Goal: Task Accomplishment & Management: Use online tool/utility

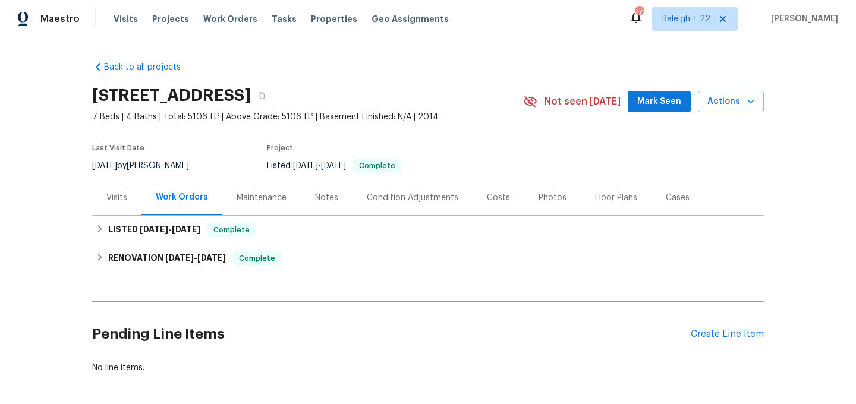
scroll to position [51, 0]
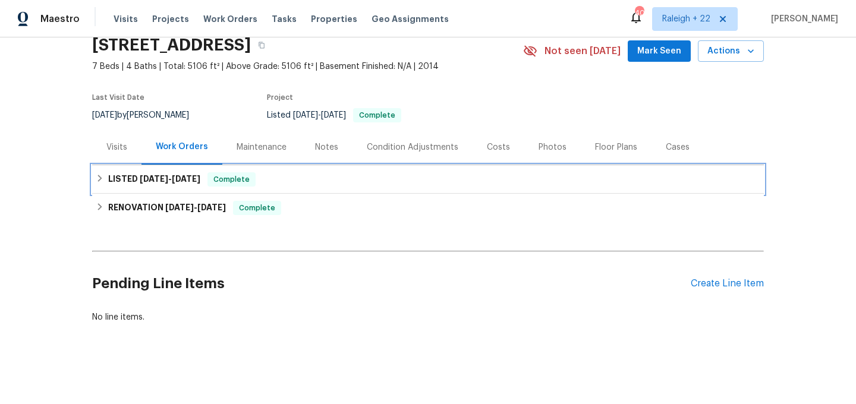
click at [100, 184] on div "LISTED 4/28/25 - 4/28/25 Complete" at bounding box center [428, 179] width 664 height 14
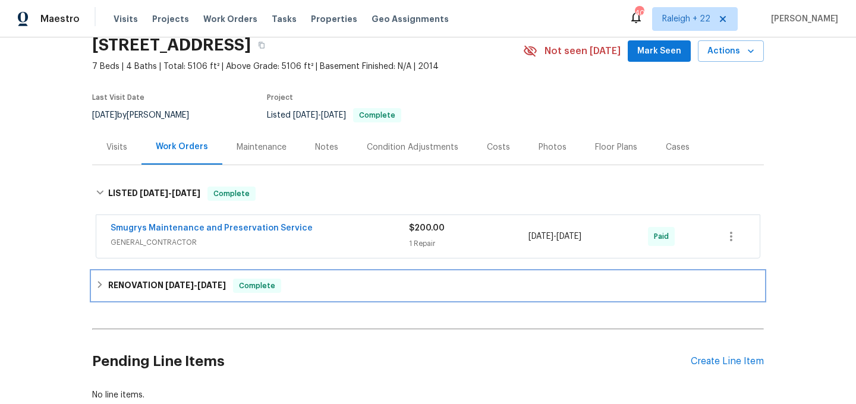
click at [96, 287] on icon at bounding box center [100, 285] width 8 height 8
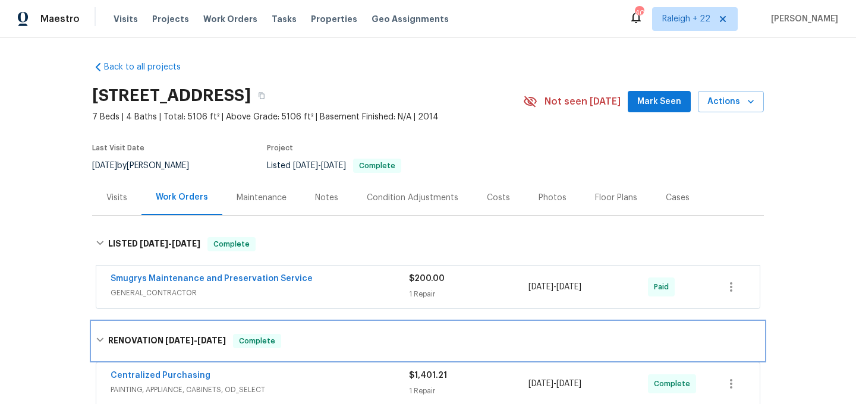
scroll to position [534, 0]
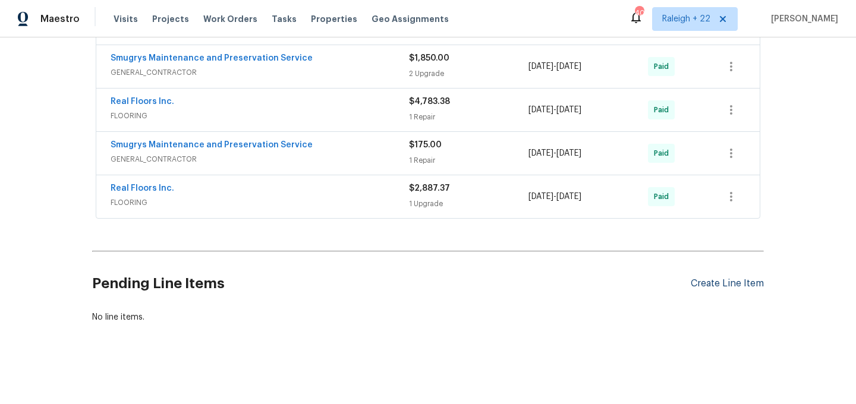
click at [730, 286] on div "Create Line Item" at bounding box center [727, 283] width 73 height 11
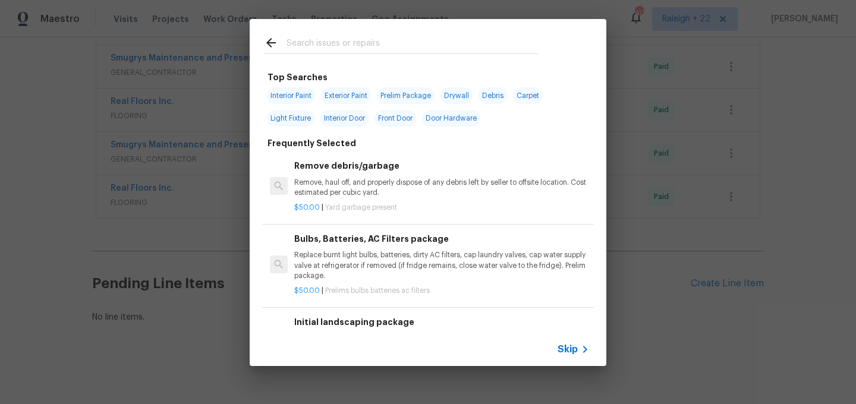
click at [571, 349] on span "Skip" at bounding box center [568, 350] width 20 height 12
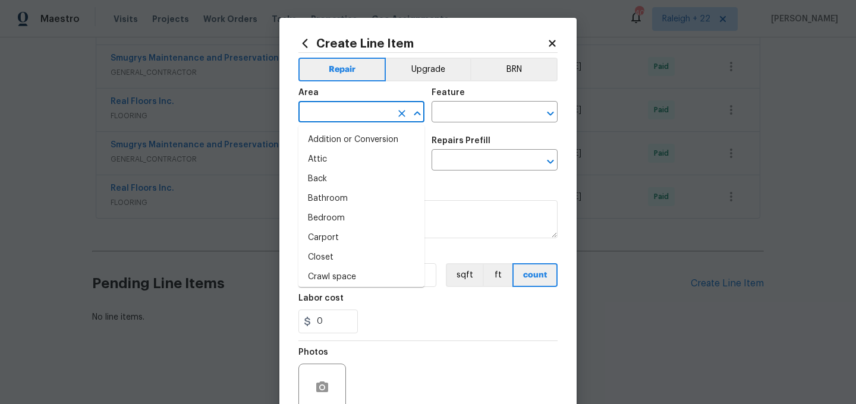
click at [377, 121] on input "text" at bounding box center [344, 113] width 93 height 18
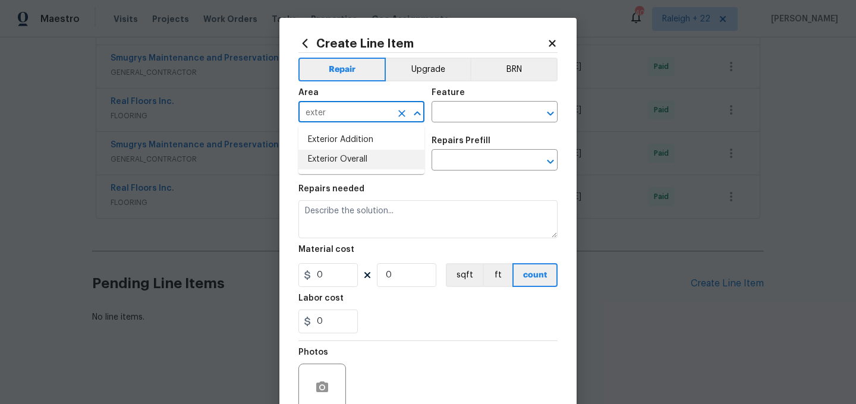
click at [382, 156] on li "Exterior Overall" at bounding box center [361, 160] width 126 height 20
type input "Exterior Overall"
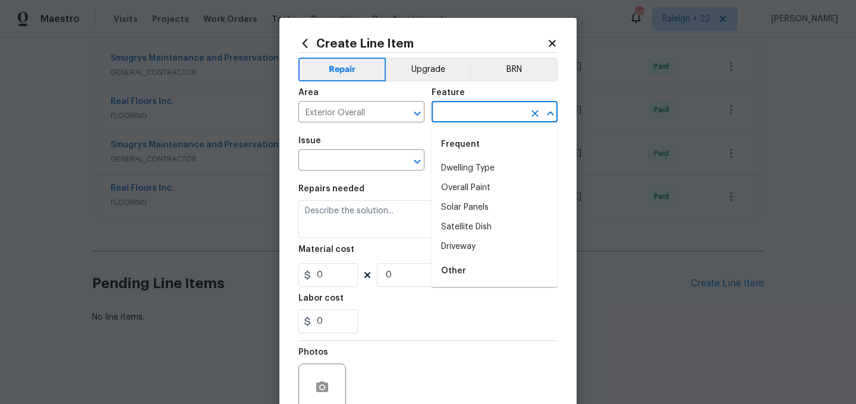
click at [496, 107] on input "text" at bounding box center [478, 113] width 93 height 18
type input "k"
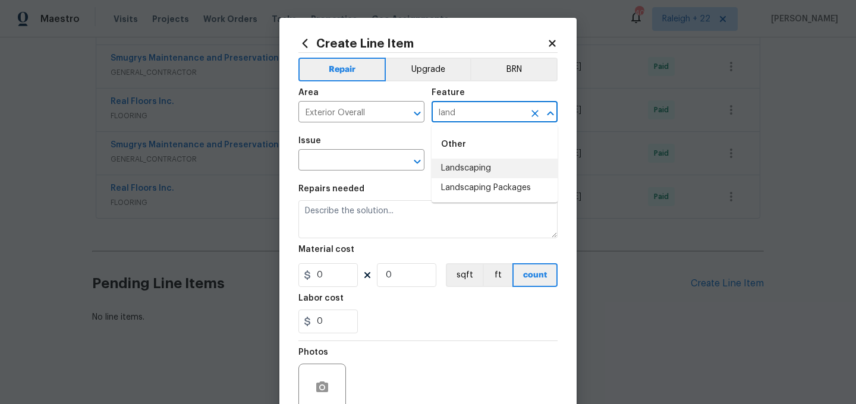
click at [496, 160] on li "Landscaping" at bounding box center [495, 169] width 126 height 20
type input "Landscaping"
click at [371, 152] on div "Issue" at bounding box center [361, 144] width 126 height 15
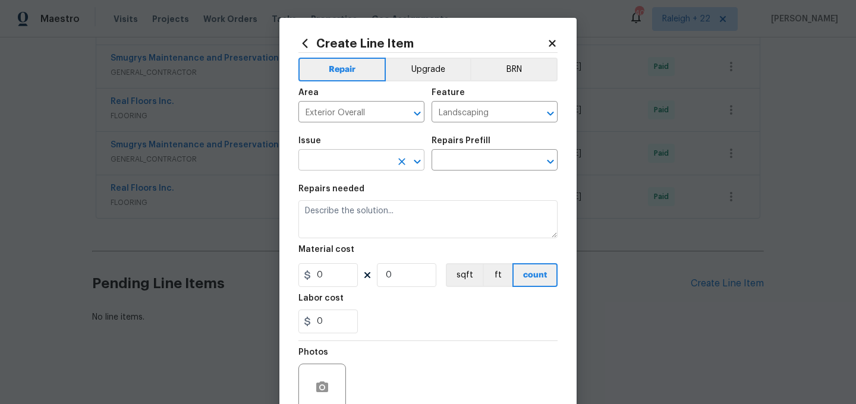
click at [366, 160] on input "text" at bounding box center [344, 161] width 93 height 18
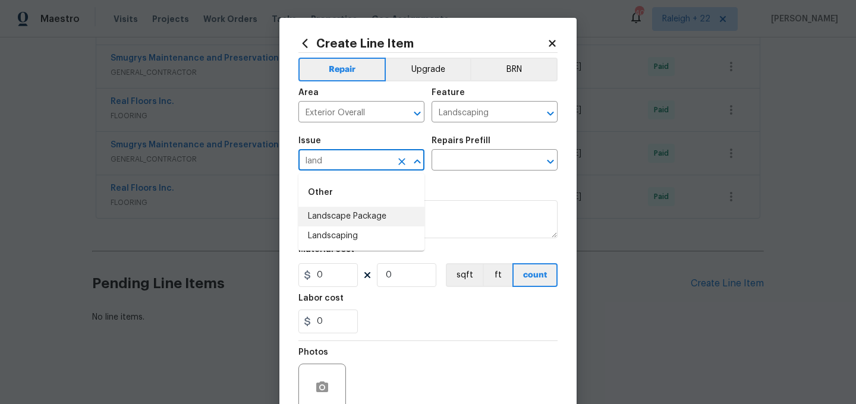
click at [373, 218] on li "Landscape Package" at bounding box center [361, 217] width 126 height 20
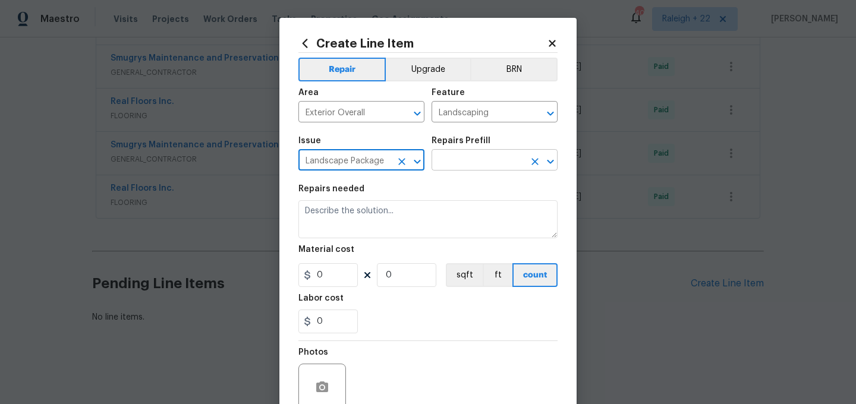
type input "Landscape Package"
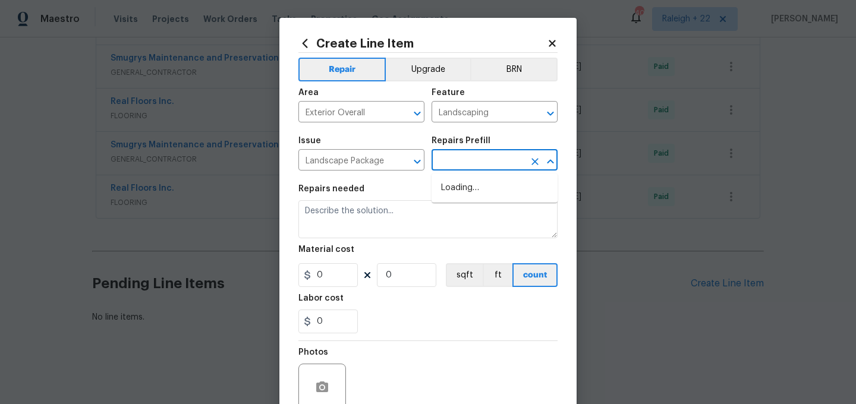
click at [492, 165] on input "text" at bounding box center [478, 161] width 93 height 18
click at [477, 190] on li "Initial landscaping package $300.00" at bounding box center [495, 194] width 126 height 32
type input "Home Readiness Packages"
type input "Initial landscaping package $300.00"
type textarea "Mowing of grass up to 6" in height. Mow, edge along driveways & sidewalks, trim…"
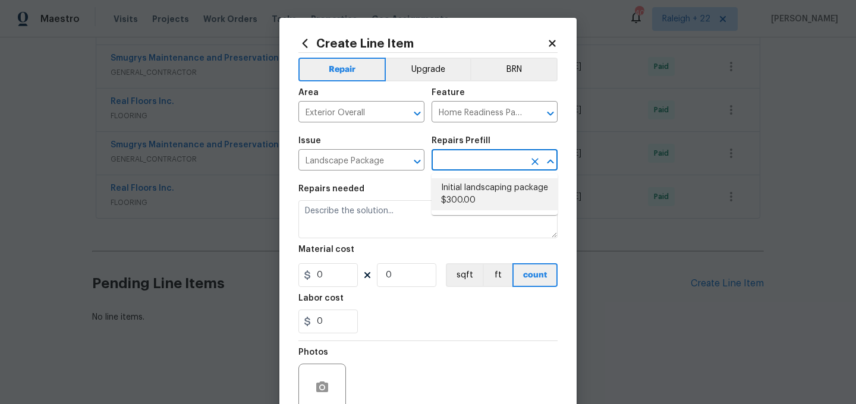
type input "300"
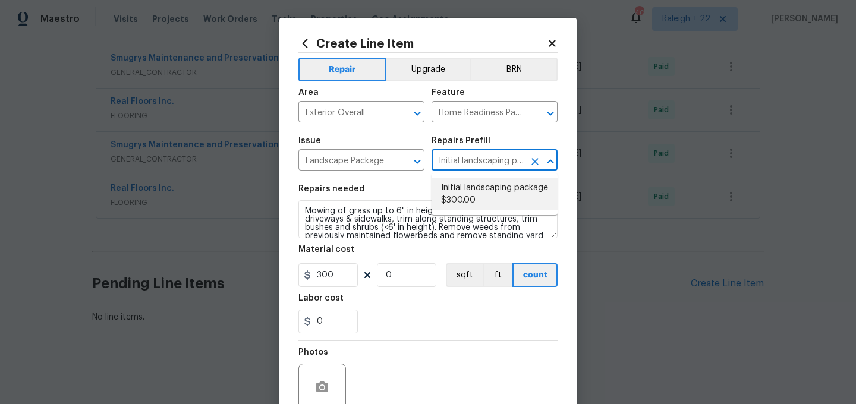
type input "1"
click at [479, 194] on li "Initial landscaping package $300.00" at bounding box center [495, 194] width 126 height 32
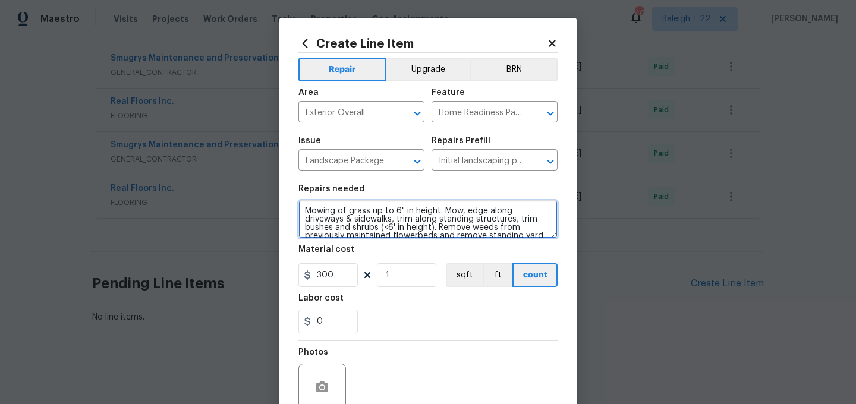
scroll to position [25, 0]
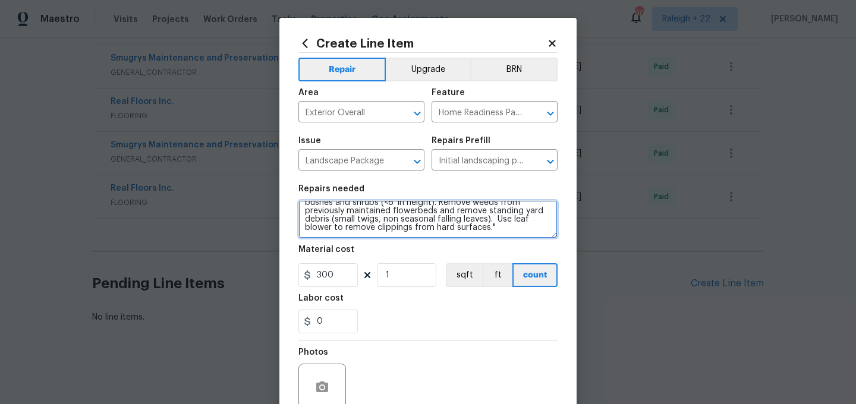
drag, startPoint x: 305, startPoint y: 212, endPoint x: 449, endPoint y: 256, distance: 150.2
click at [449, 257] on section "Repairs needed Mowing of grass up to 6" in height. Mow, edge along driveways & …" at bounding box center [427, 259] width 259 height 163
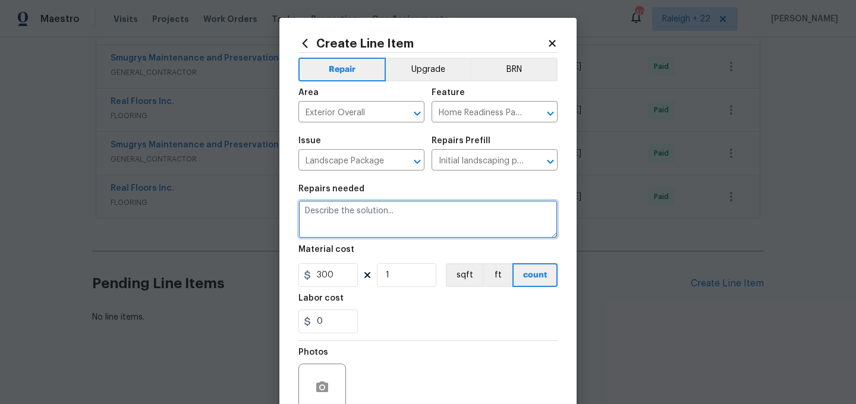
scroll to position [0, 0]
drag, startPoint x: 332, startPoint y: 222, endPoint x: 344, endPoint y: 228, distance: 13.6
click at [332, 222] on textarea "HOA VIOLATION on please treat or otherwise remove the weeds from the driveway c…" at bounding box center [427, 219] width 259 height 38
click at [425, 218] on textarea "HOA VIOLATION on please treat or otherwise remove the weeds that are growing in…" at bounding box center [427, 219] width 259 height 38
click at [523, 222] on textarea "HOA VIOLATION Please treat or otherwise remove the weeds that are growing in th…" at bounding box center [427, 219] width 259 height 38
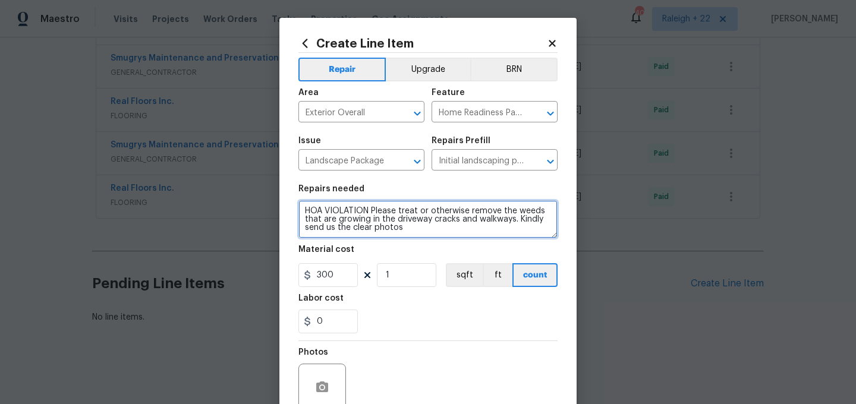
click at [411, 232] on textarea "HOA VIOLATION Please treat or otherwise remove the weeds that are growing in th…" at bounding box center [427, 219] width 259 height 38
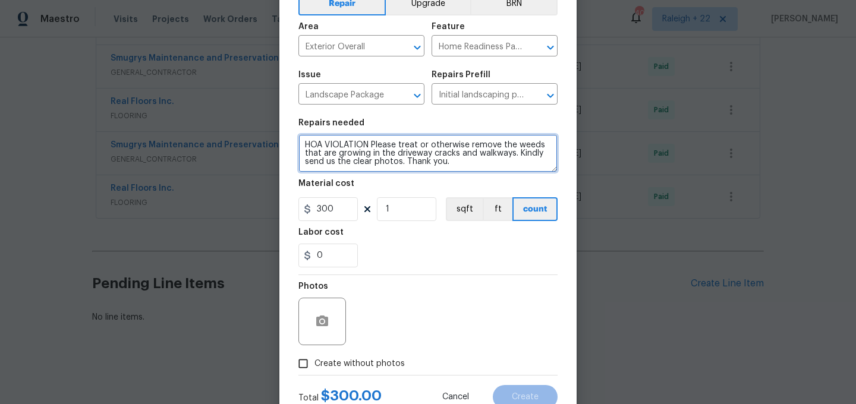
type textarea "HOA VIOLATION Please treat or otherwise remove the weeds that are growing in th…"
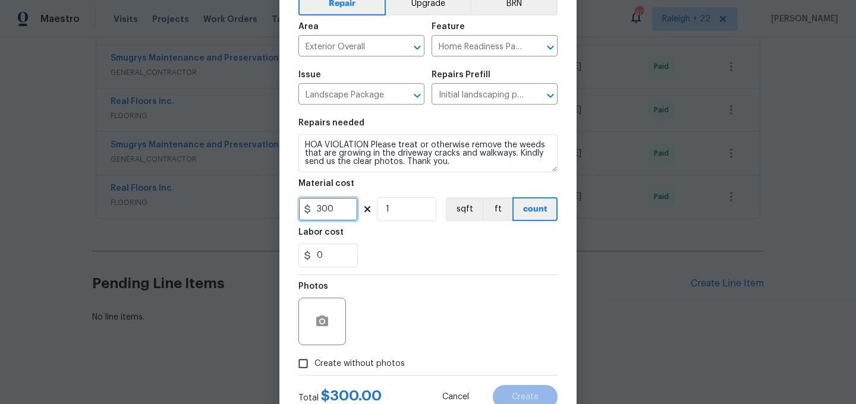
click at [342, 212] on input "300" at bounding box center [327, 209] width 59 height 24
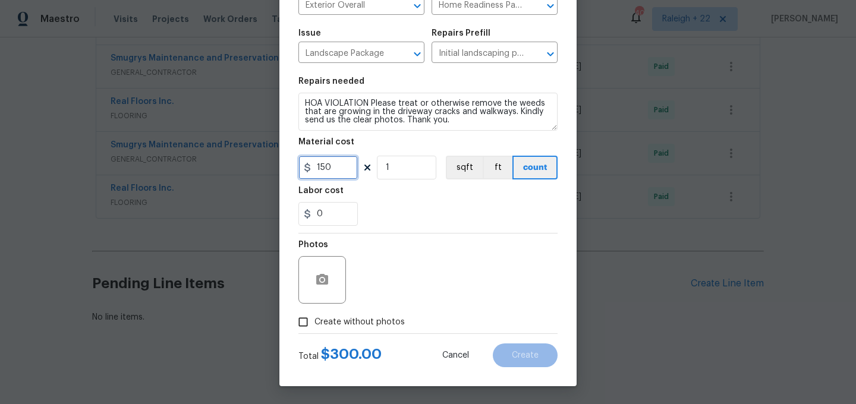
type input "150"
click at [304, 325] on input "Create without photos" at bounding box center [303, 322] width 23 height 23
checkbox input "true"
click at [338, 169] on input "150" at bounding box center [327, 168] width 59 height 24
type input "100"
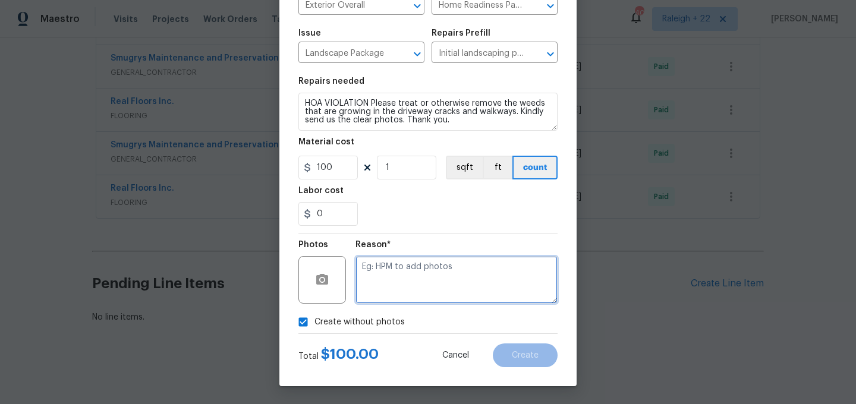
click at [379, 280] on textarea at bounding box center [456, 280] width 202 height 48
click at [304, 319] on input "Create without photos" at bounding box center [303, 322] width 23 height 23
checkbox input "false"
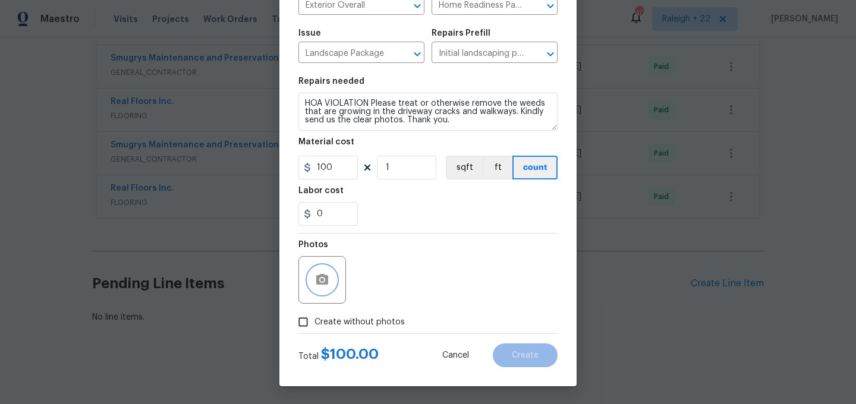
click at [328, 276] on icon "button" at bounding box center [322, 279] width 12 height 11
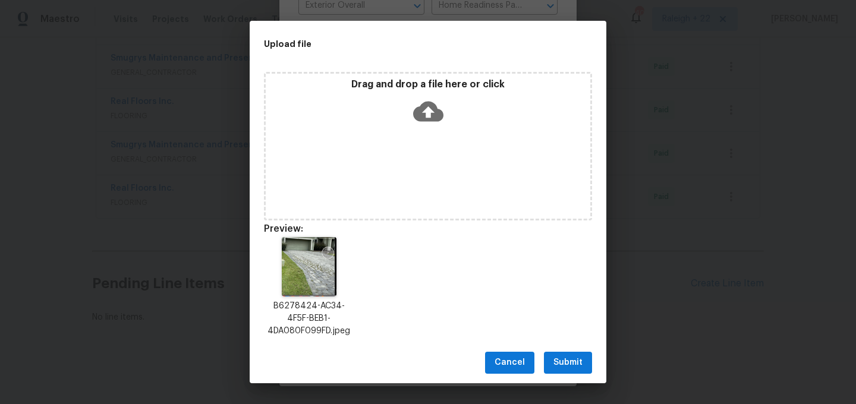
click at [566, 358] on span "Submit" at bounding box center [567, 362] width 29 height 15
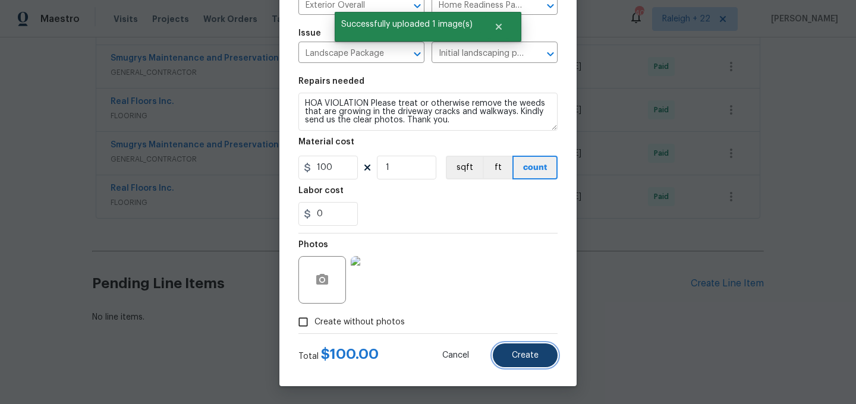
click at [530, 363] on button "Create" at bounding box center [525, 356] width 65 height 24
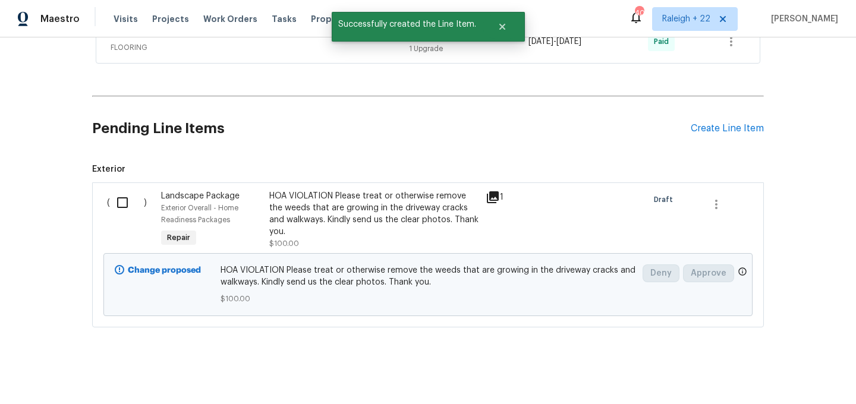
scroll to position [694, 0]
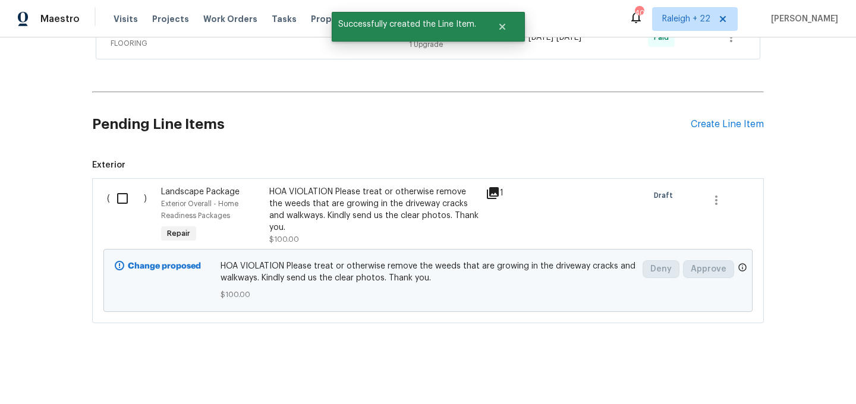
click at [117, 197] on input "checkbox" at bounding box center [127, 198] width 34 height 25
checkbox input "true"
click at [810, 371] on span "Create Work Order" at bounding box center [787, 374] width 79 height 15
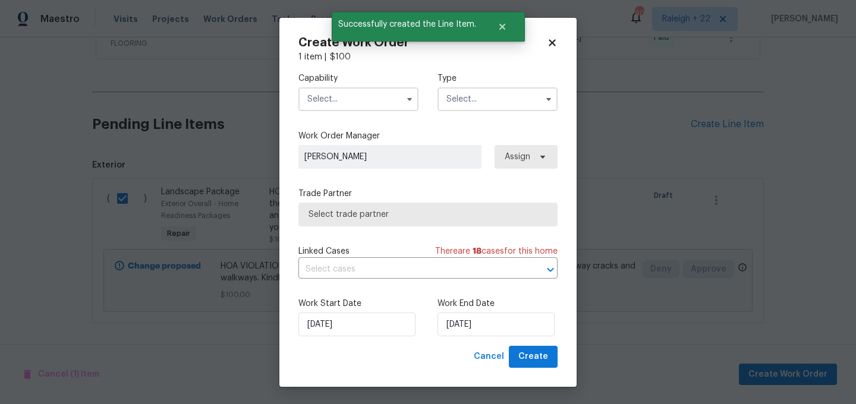
click at [363, 96] on input "text" at bounding box center [358, 99] width 120 height 24
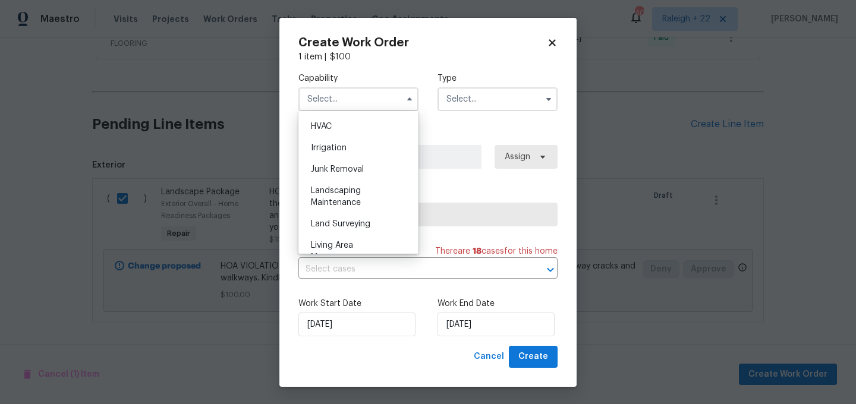
scroll to position [717, 0]
click at [355, 198] on span "Landscaping Maintenance" at bounding box center [336, 196] width 50 height 20
type input "Landscaping Maintenance"
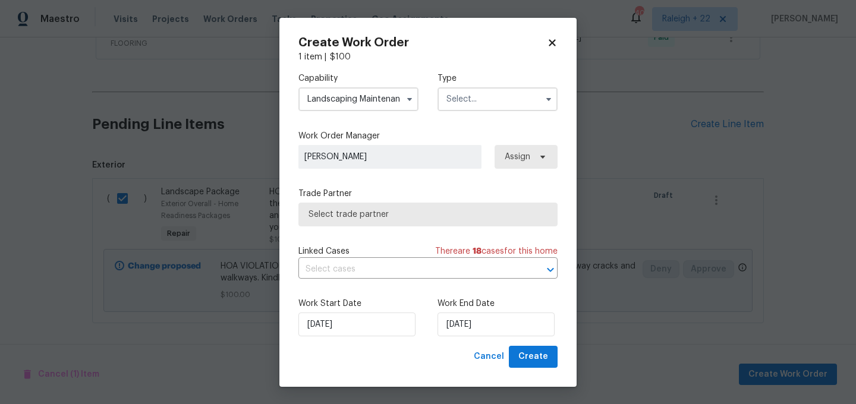
click at [497, 101] on input "text" at bounding box center [497, 99] width 120 height 24
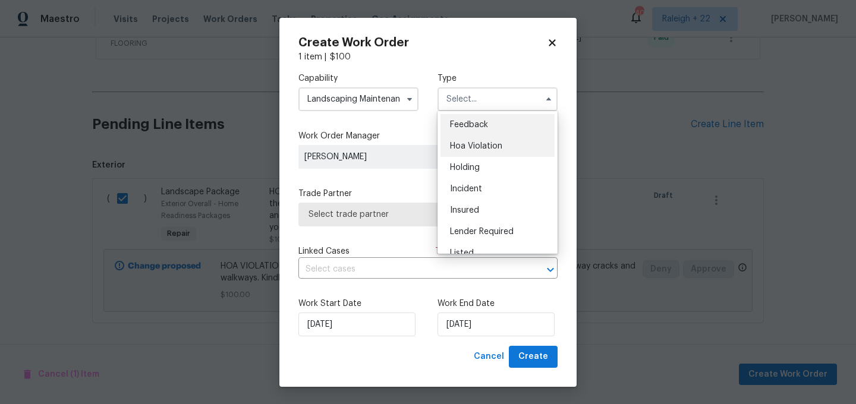
click at [480, 141] on div "Hoa Violation" at bounding box center [497, 146] width 114 height 21
type input "Hoa Violation"
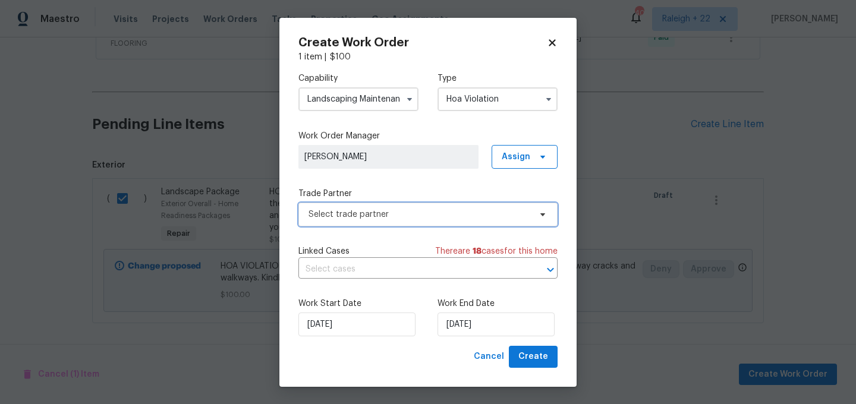
click at [383, 203] on span "Select trade partner" at bounding box center [427, 215] width 259 height 24
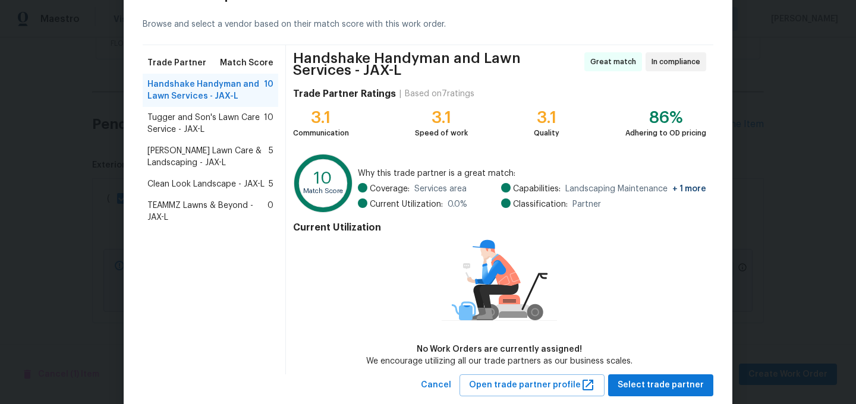
scroll to position [75, 0]
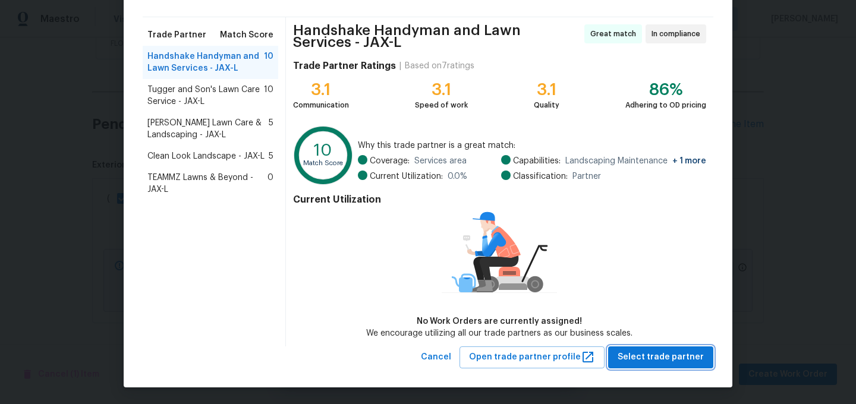
click at [639, 360] on span "Select trade partner" at bounding box center [661, 357] width 86 height 15
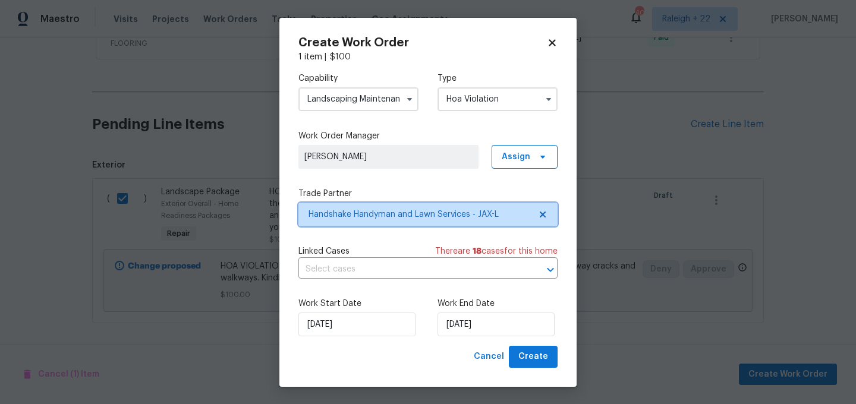
scroll to position [0, 0]
click at [461, 270] on input "text" at bounding box center [411, 269] width 226 height 18
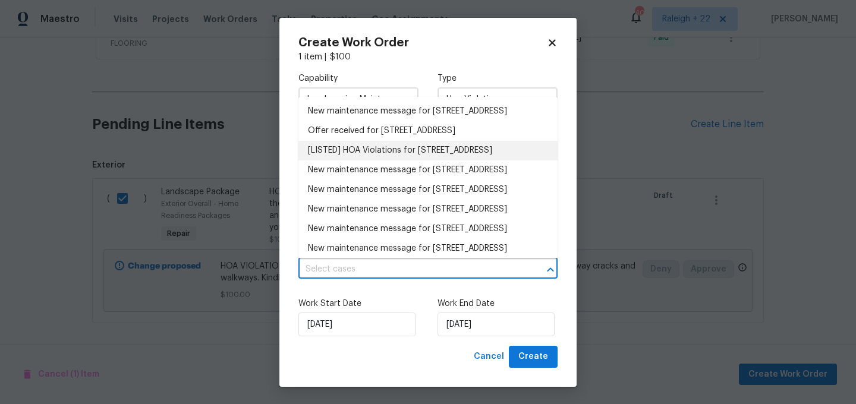
click at [376, 160] on li "[LISTED] HOA Violations for 50 Lipizzan Trl, Saint Augustine, FL 32095" at bounding box center [427, 151] width 259 height 20
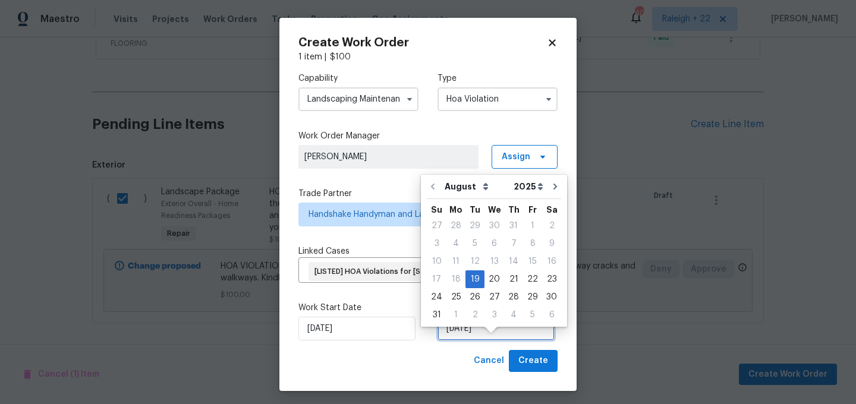
click at [469, 341] on input "19/08/2025" at bounding box center [495, 329] width 117 height 24
click at [542, 276] on div "23" at bounding box center [551, 279] width 19 height 17
type input "23/08/2025"
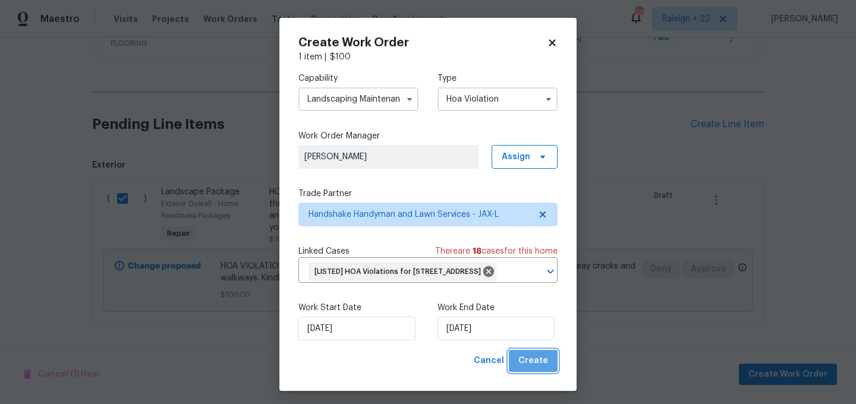
click at [537, 369] on span "Create" at bounding box center [533, 361] width 30 height 15
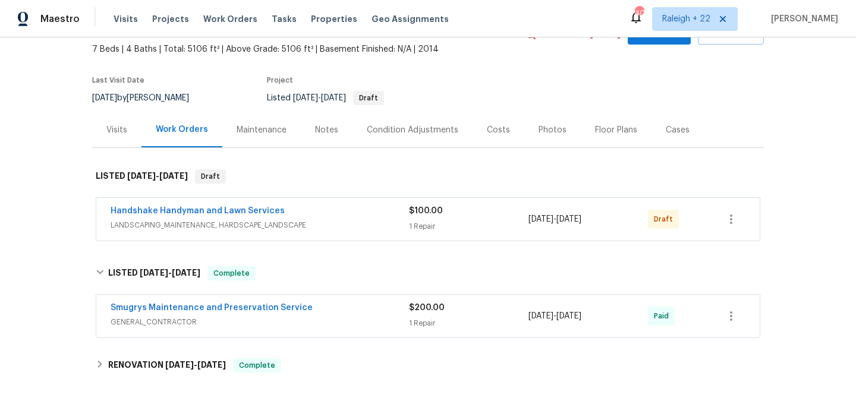
scroll to position [90, 0]
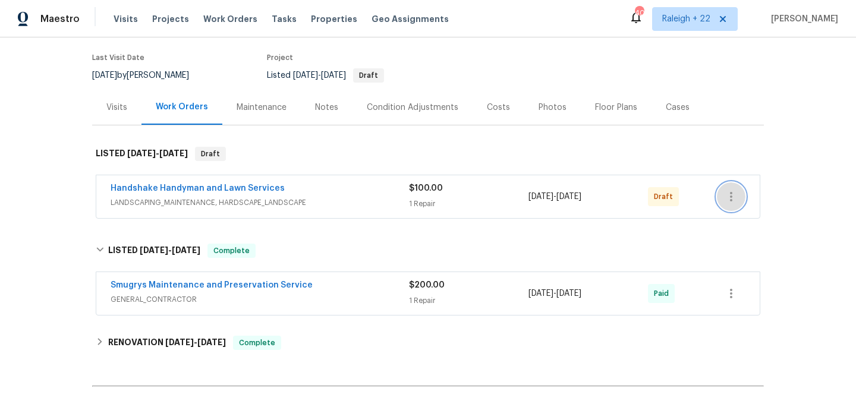
click at [724, 197] on icon "button" at bounding box center [731, 197] width 14 height 14
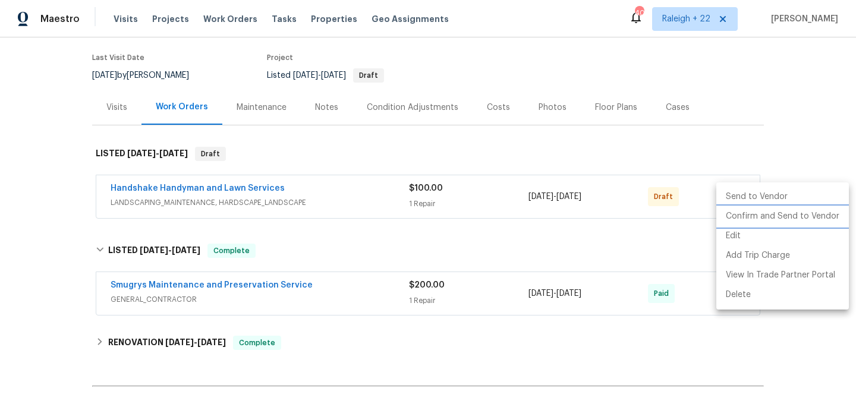
click at [732, 221] on li "Confirm and Send to Vendor" at bounding box center [782, 217] width 133 height 20
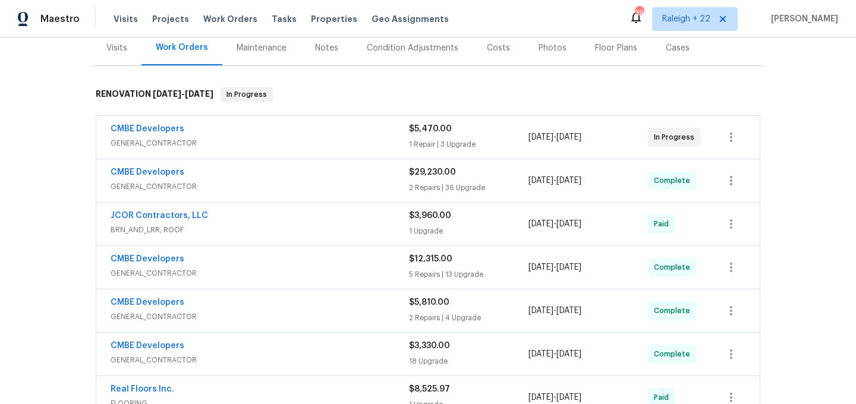
scroll to position [180, 0]
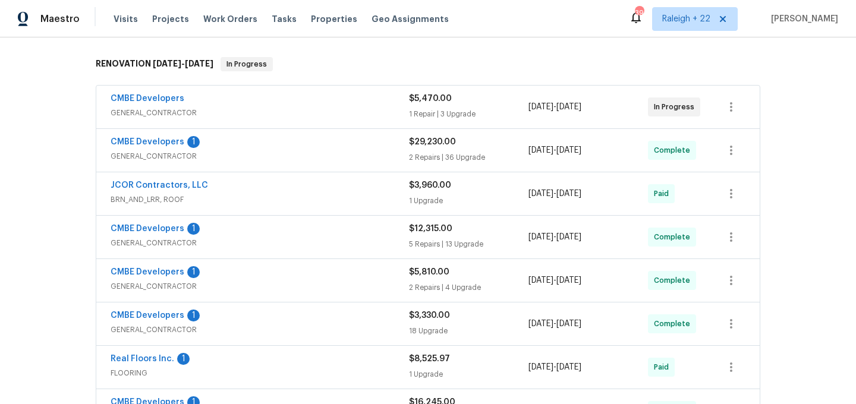
click at [177, 116] on span "GENERAL_CONTRACTOR" at bounding box center [260, 113] width 298 height 12
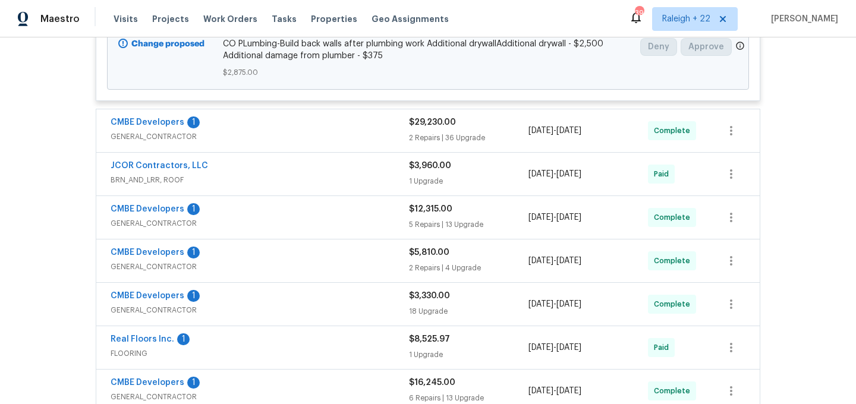
scroll to position [783, 0]
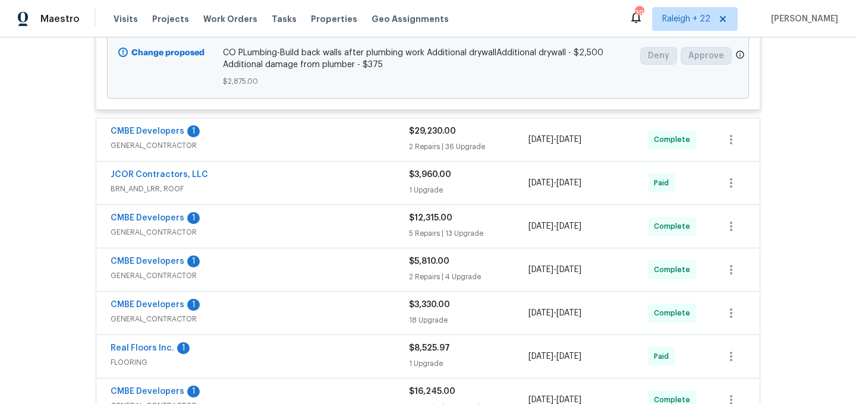
click at [191, 152] on span "GENERAL_CONTRACTOR" at bounding box center [260, 146] width 298 height 12
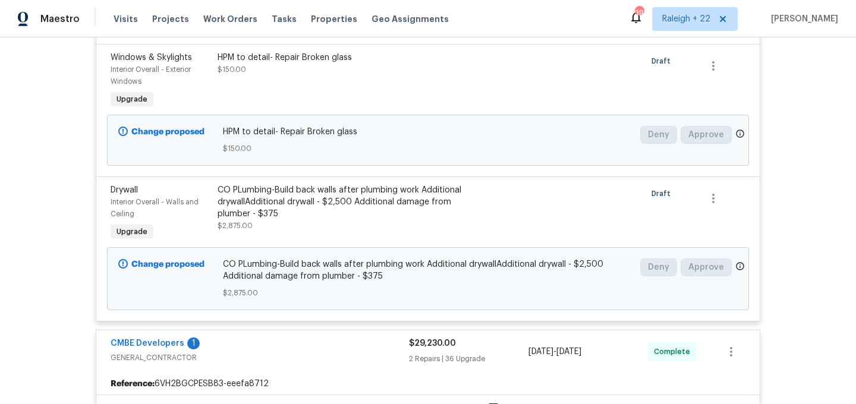
scroll to position [610, 0]
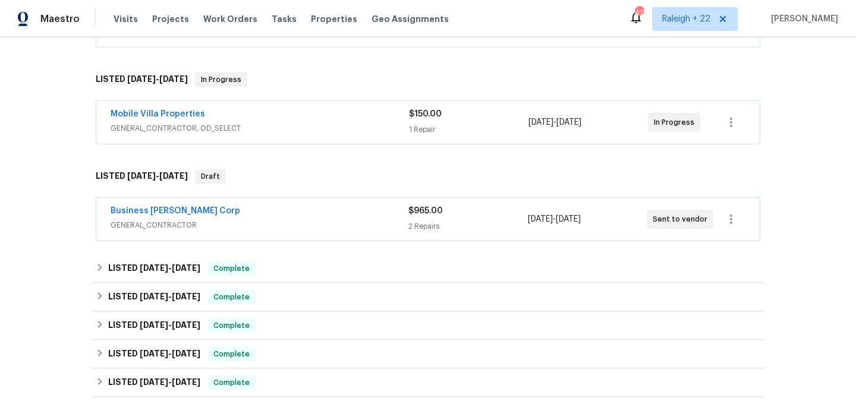
scroll to position [493, 0]
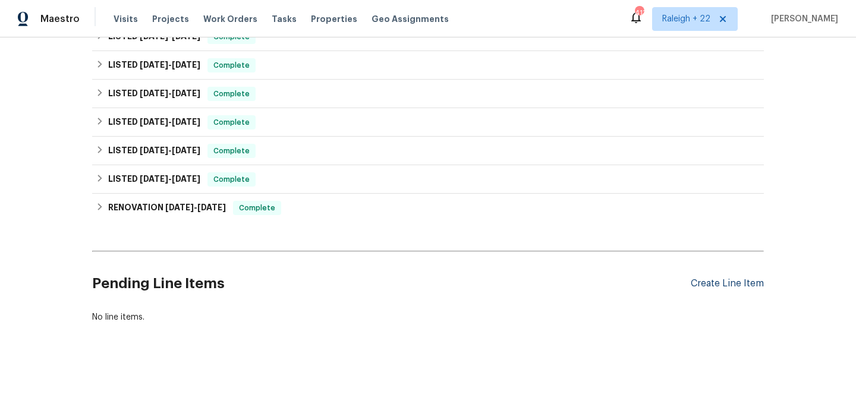
click at [717, 284] on div "Create Line Item" at bounding box center [727, 283] width 73 height 11
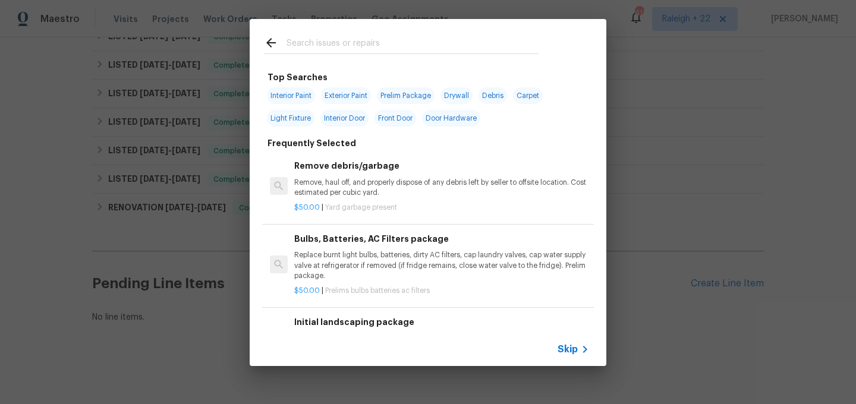
click at [562, 349] on span "Skip" at bounding box center [568, 350] width 20 height 12
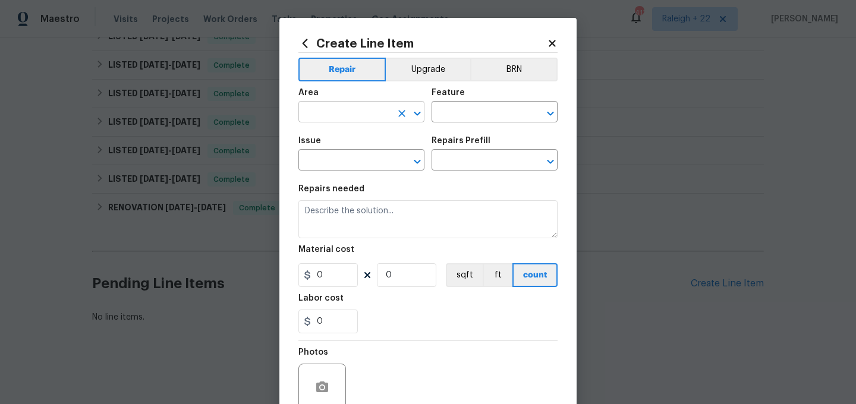
click at [320, 115] on input "text" at bounding box center [344, 113] width 93 height 18
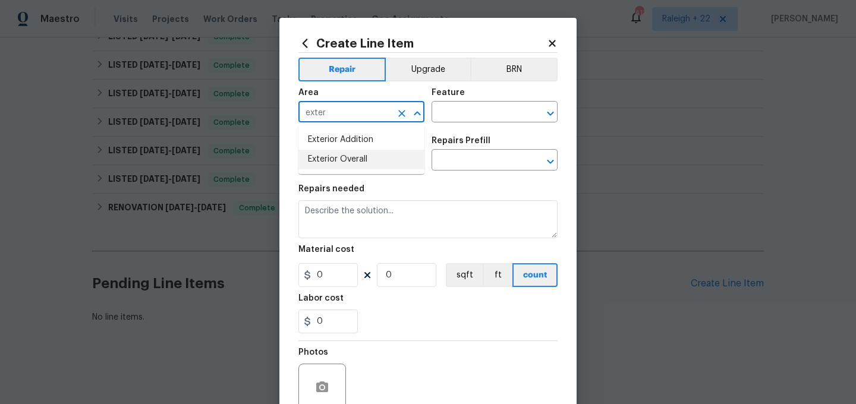
click at [344, 163] on li "Exterior Overall" at bounding box center [361, 160] width 126 height 20
type input "Exterior Overall"
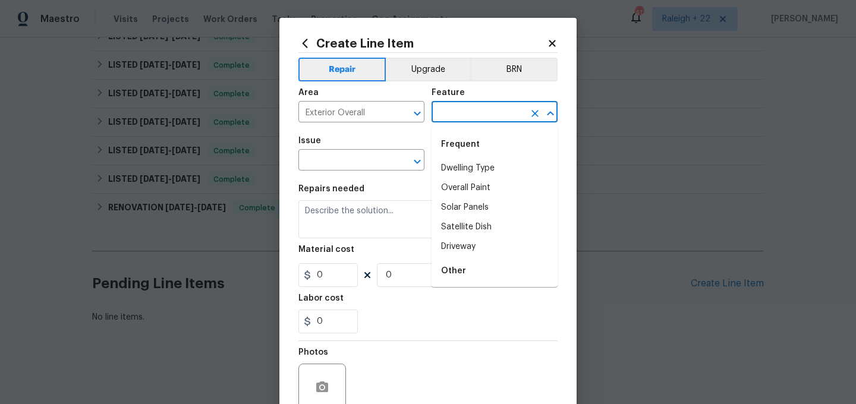
click at [468, 106] on input "text" at bounding box center [478, 113] width 93 height 18
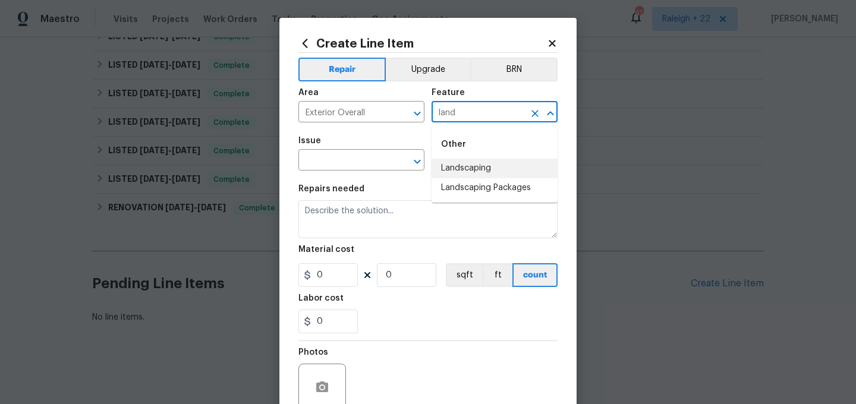
click at [471, 170] on li "Landscaping" at bounding box center [495, 169] width 126 height 20
type input "Landscaping"
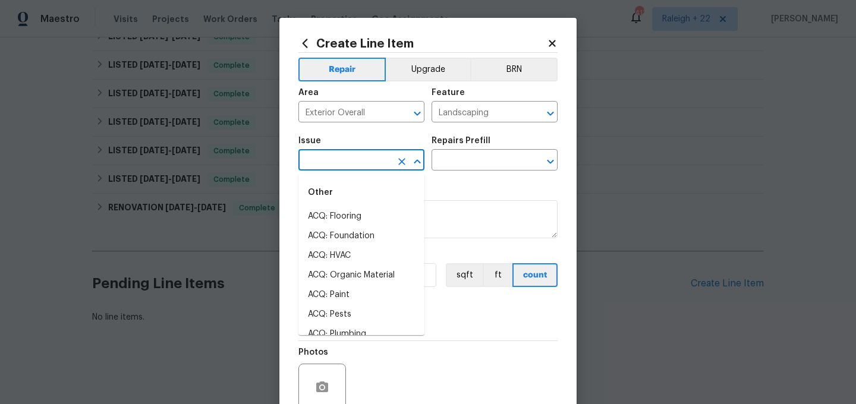
click at [355, 162] on input "text" at bounding box center [344, 161] width 93 height 18
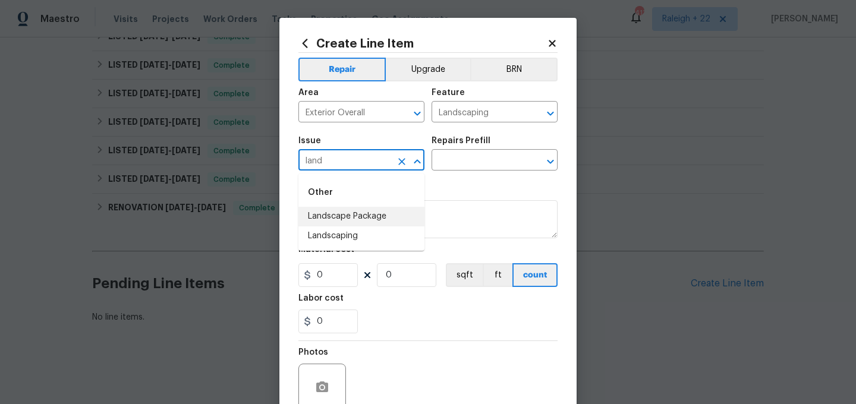
click at [341, 225] on li "Landscape Package" at bounding box center [361, 217] width 126 height 20
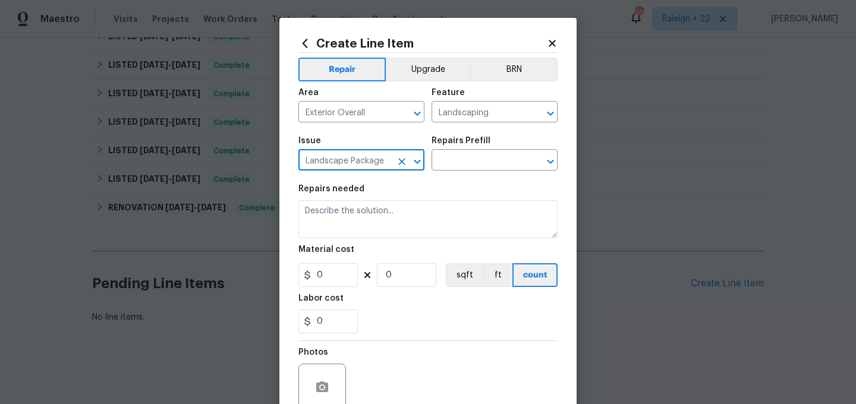
type input "Landscape Package"
click at [474, 175] on div "Issue Landscape Package ​ Repairs Prefill ​" at bounding box center [427, 154] width 259 height 48
click at [474, 171] on body "Maestro Visits Projects Work Orders Tasks Properties Geo Assignments 413 Raleig…" at bounding box center [428, 202] width 856 height 404
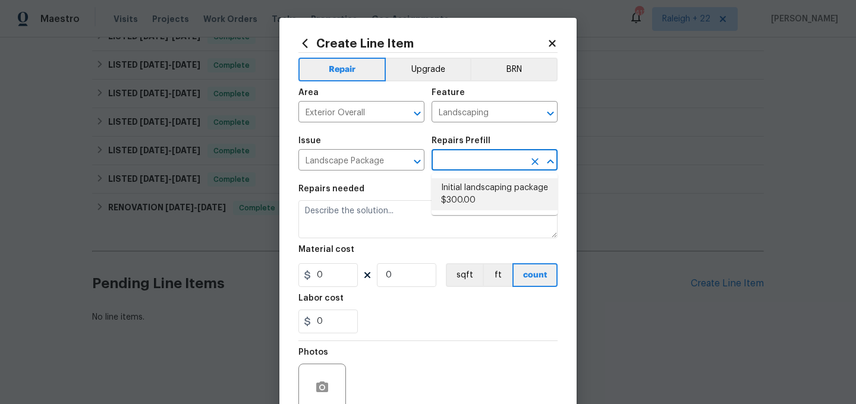
click at [464, 188] on li "Initial landscaping package $300.00" at bounding box center [495, 194] width 126 height 32
type input "Home Readiness Packages"
type input "Initial landscaping package $300.00"
type textarea "Mowing of grass up to 6" in height. Mow, edge along driveways & sidewalks, trim…"
type input "300"
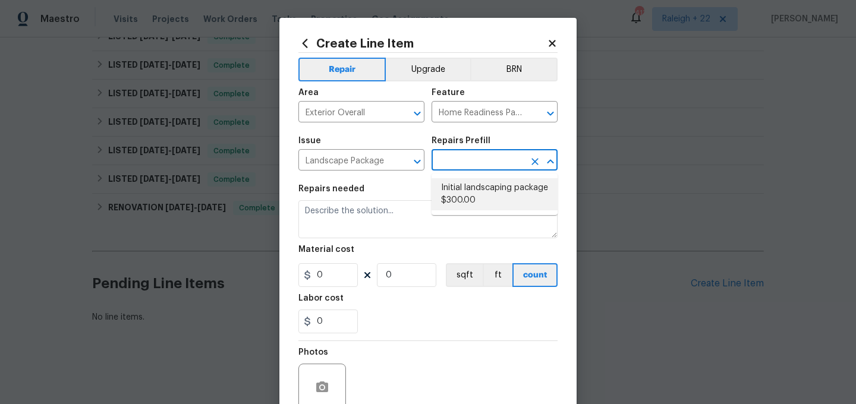
type input "1"
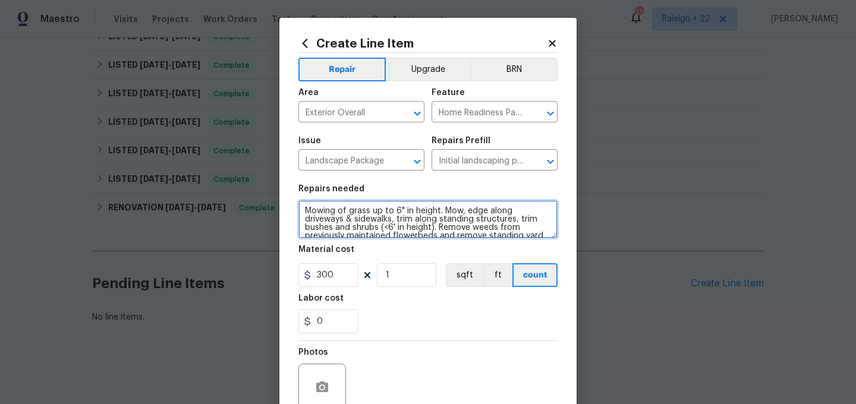
scroll to position [25, 0]
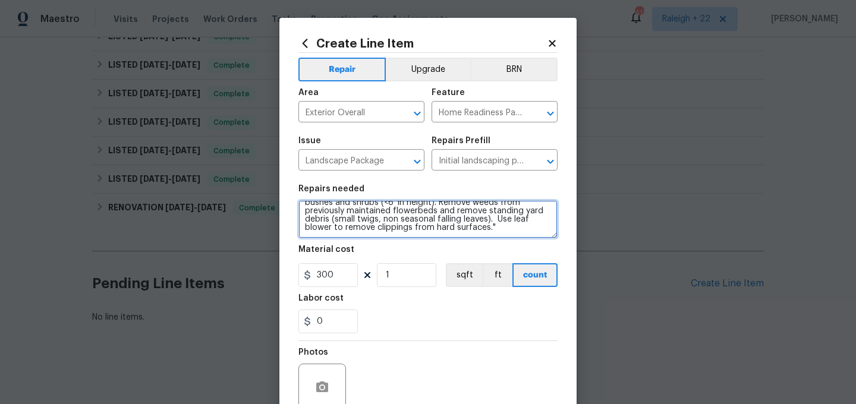
drag, startPoint x: 305, startPoint y: 210, endPoint x: 487, endPoint y: 259, distance: 188.9
click at [487, 259] on section "Repairs needed Mowing of grass up to 6" in height. Mow, edge along driveways & …" at bounding box center [427, 259] width 259 height 163
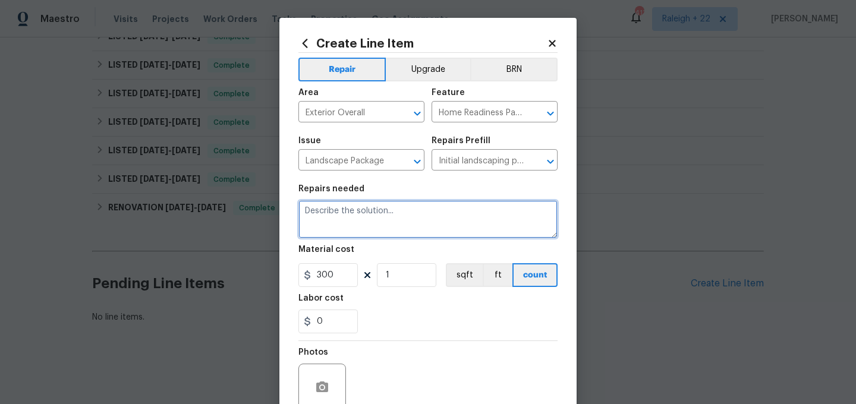
scroll to position [0, 0]
click at [404, 215] on textarea "#HOA VIOLATION on" at bounding box center [427, 219] width 259 height 38
paste textarea "Landscape Maintenance - Dying tree leaning towards property needs to be removed…"
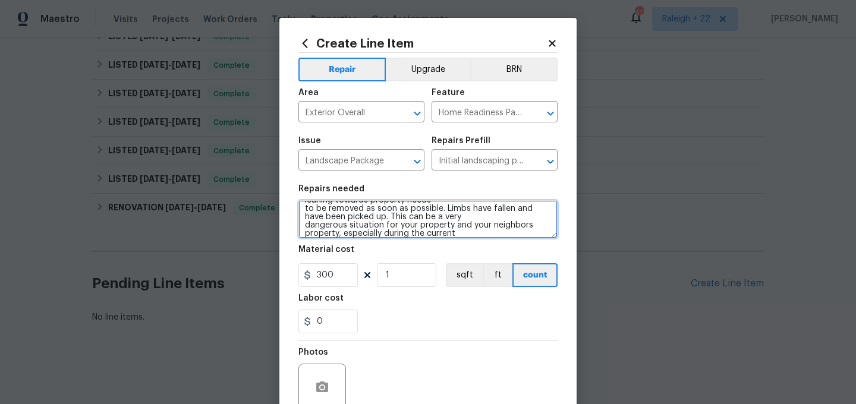
scroll to position [33, 0]
click at [368, 231] on textarea "#HOA VIOLATION on Landscape Maintenance - Dying tree leaning towards property n…" at bounding box center [427, 219] width 259 height 38
click at [515, 229] on textarea "#HOA VIOLATION on Landscape Maintenance - Dying tree leaning towards property n…" at bounding box center [427, 219] width 259 height 38
click at [338, 234] on textarea "#HOA VIOLATION on Landscape Maintenance - Dying tree leaning towards property n…" at bounding box center [427, 219] width 259 height 38
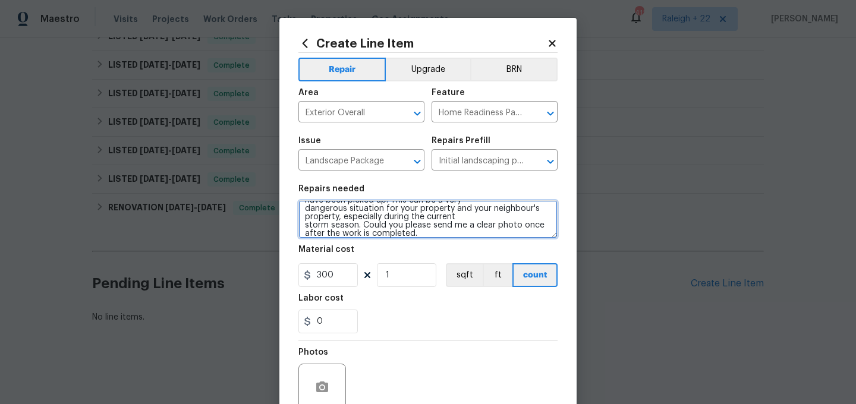
type textarea "#HOA VIOLATION on Landscape Maintenance - Dying tree leaning towards property n…"
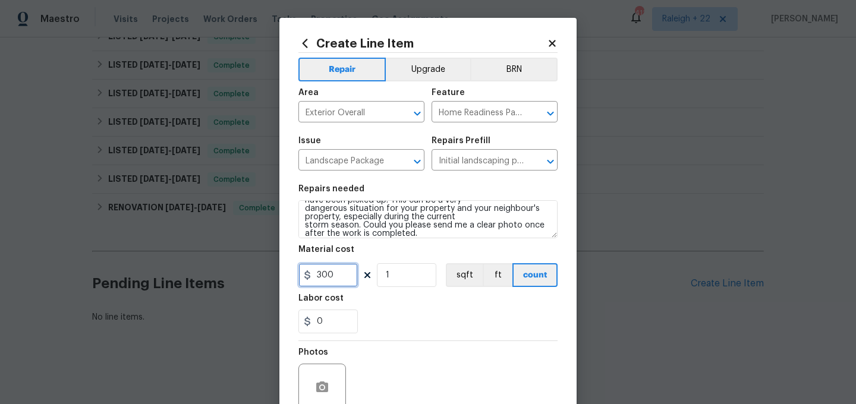
click at [341, 281] on input "300" at bounding box center [327, 275] width 59 height 24
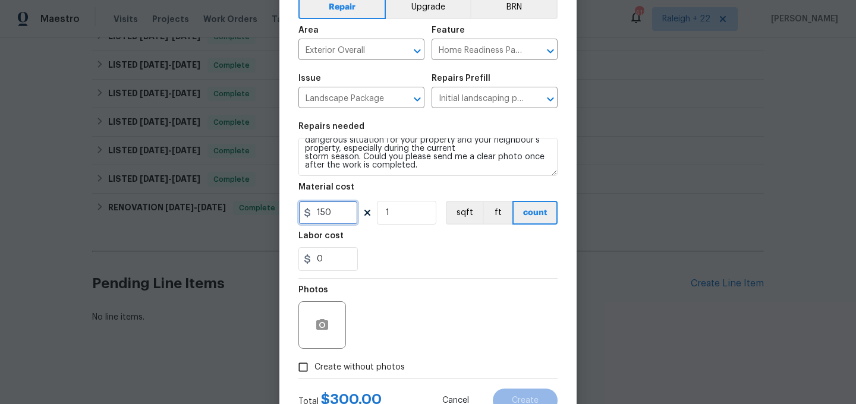
scroll to position [108, 0]
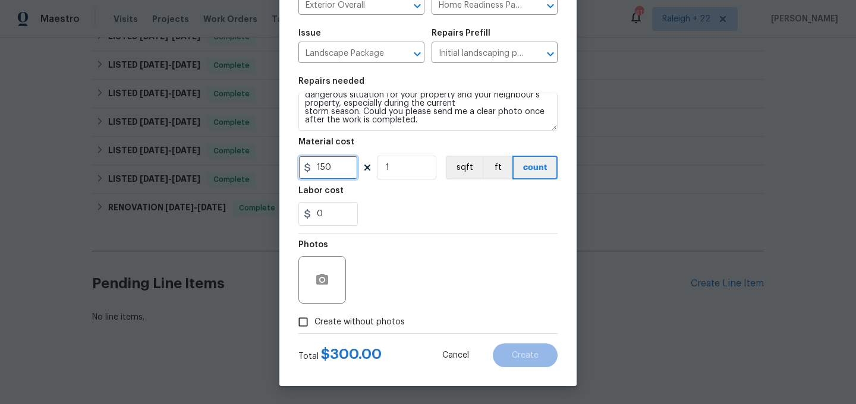
type input "150"
click at [301, 321] on input "Create without photos" at bounding box center [303, 322] width 23 height 23
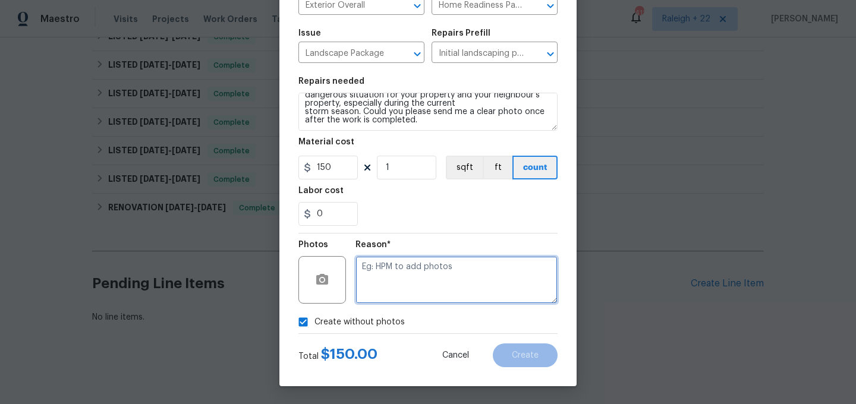
click at [430, 283] on textarea at bounding box center [456, 280] width 202 height 48
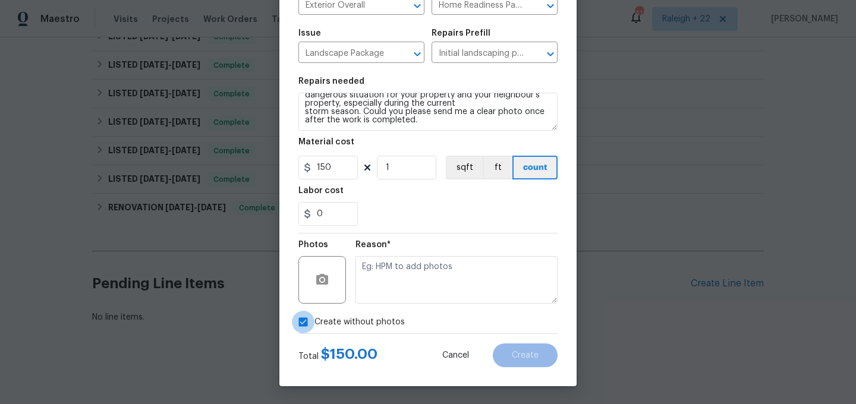
click at [303, 320] on input "Create without photos" at bounding box center [303, 322] width 23 height 23
checkbox input "false"
click at [319, 268] on button "button" at bounding box center [322, 280] width 29 height 29
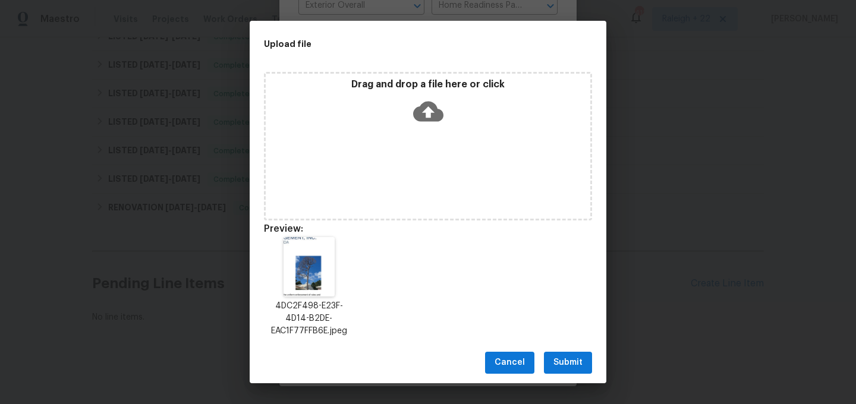
click at [569, 357] on span "Submit" at bounding box center [567, 362] width 29 height 15
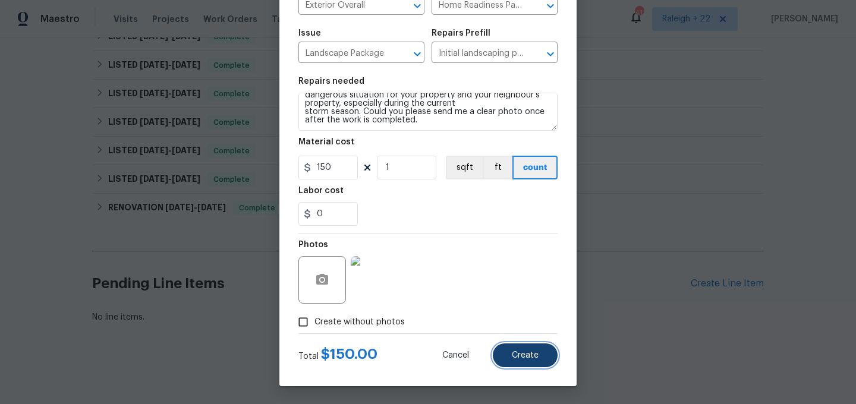
click at [503, 351] on button "Create" at bounding box center [525, 356] width 65 height 24
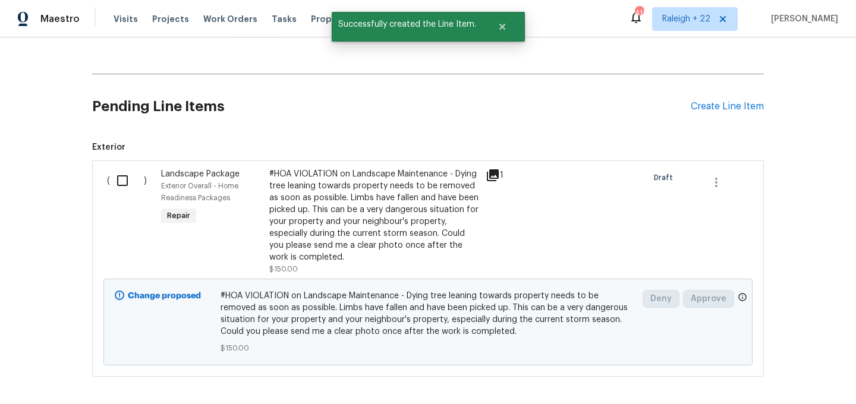
scroll to position [710, 0]
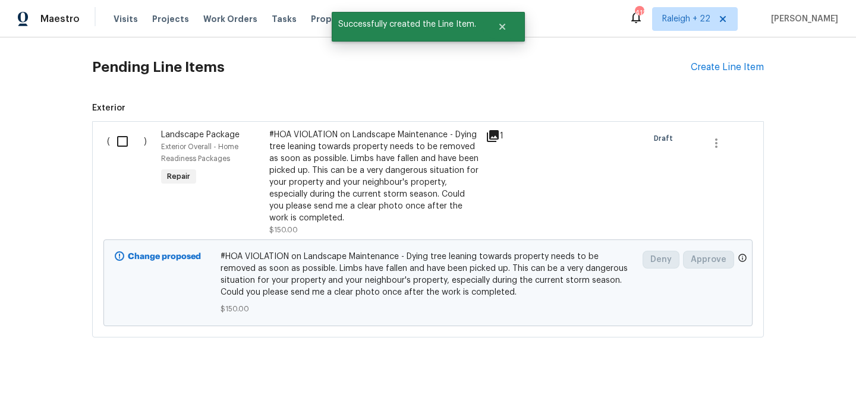
click at [122, 146] on input "checkbox" at bounding box center [127, 141] width 34 height 25
checkbox input "true"
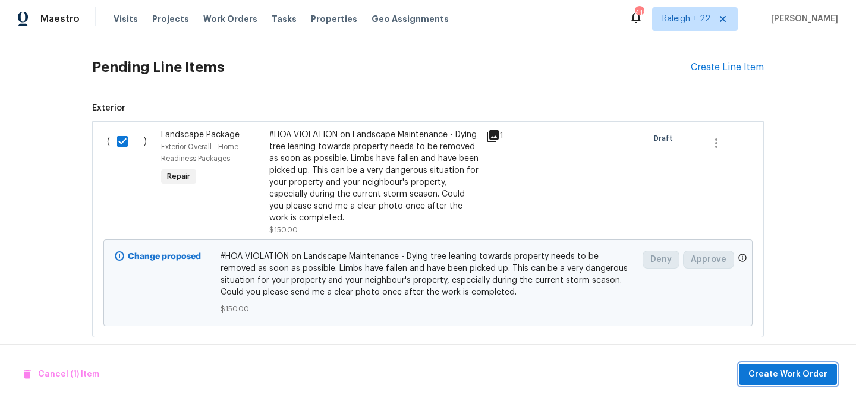
click at [757, 376] on span "Create Work Order" at bounding box center [787, 374] width 79 height 15
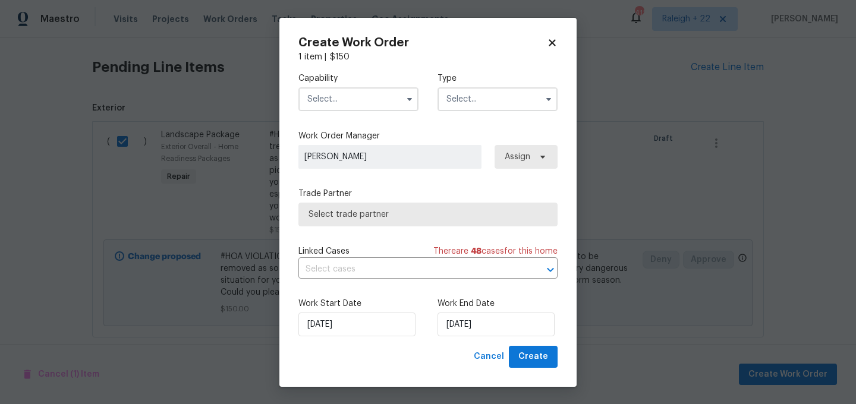
click at [336, 106] on input "text" at bounding box center [358, 99] width 120 height 24
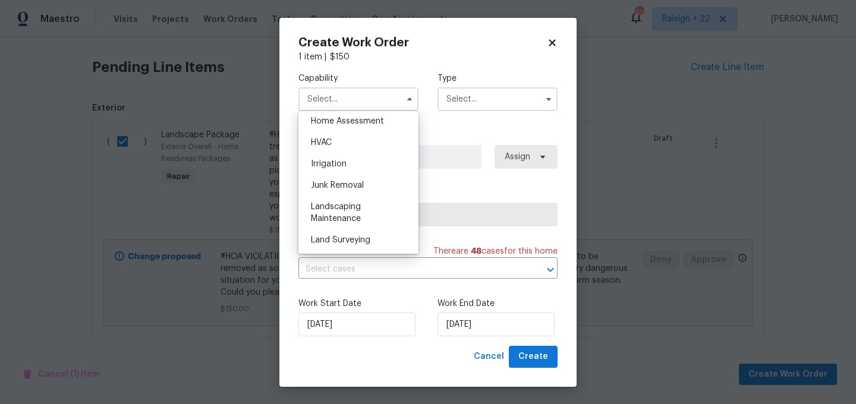
scroll to position [703, 0]
click at [347, 201] on span "Landscaping Maintenance" at bounding box center [336, 210] width 50 height 20
type input "Landscaping Maintenance"
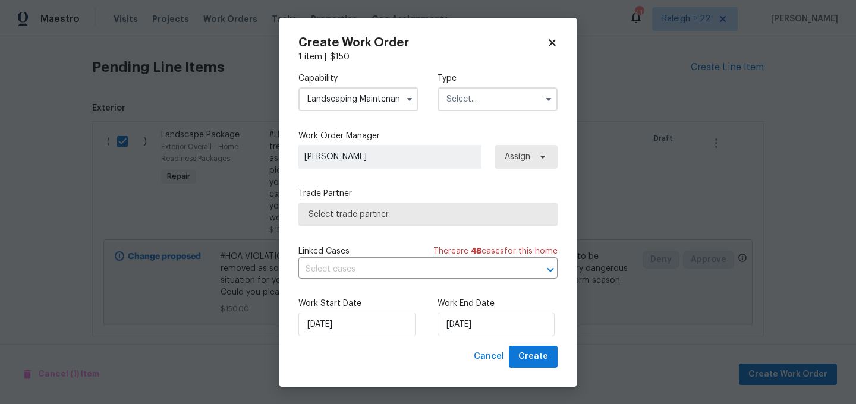
click at [501, 99] on input "text" at bounding box center [497, 99] width 120 height 24
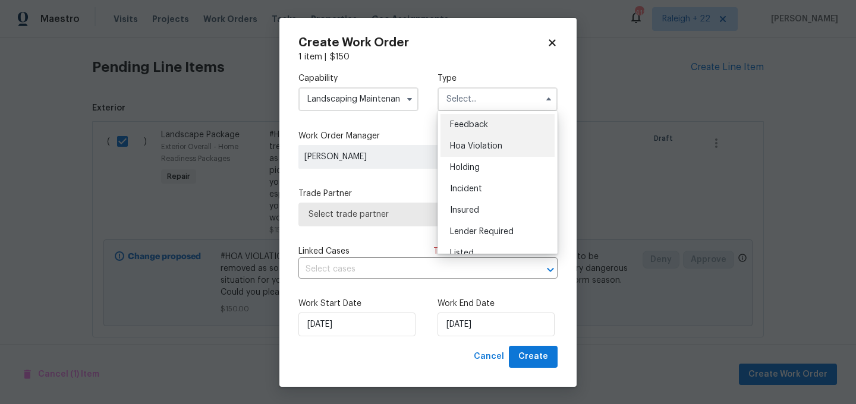
click at [499, 137] on div "Hoa Violation" at bounding box center [497, 146] width 114 height 21
type input "Hoa Violation"
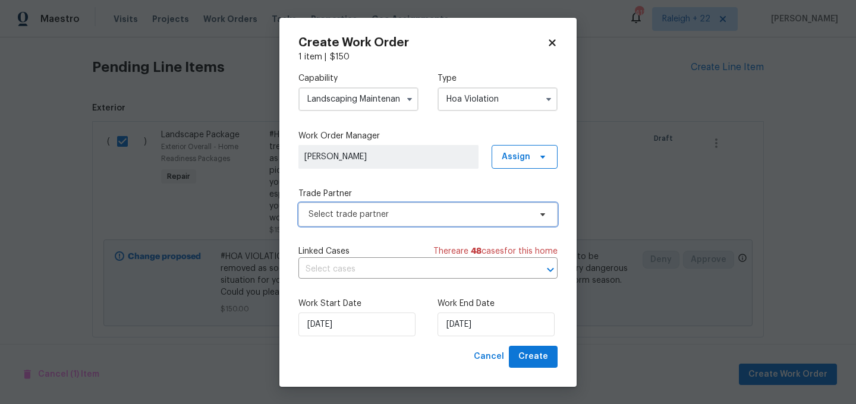
click at [384, 217] on span "Select trade partner" at bounding box center [419, 215] width 222 height 12
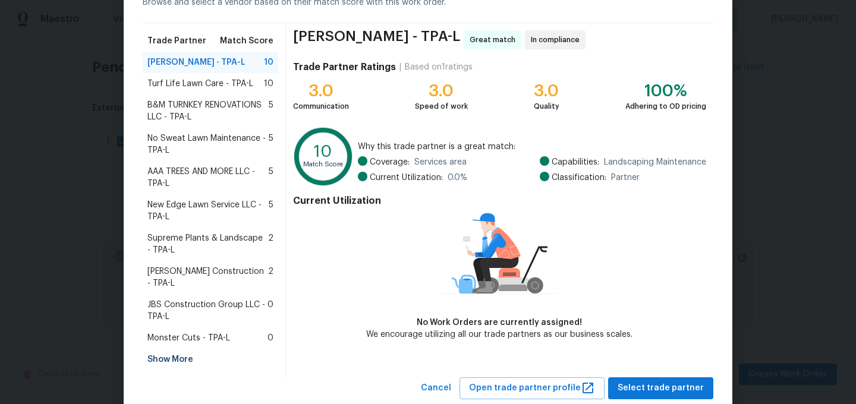
scroll to position [89, 0]
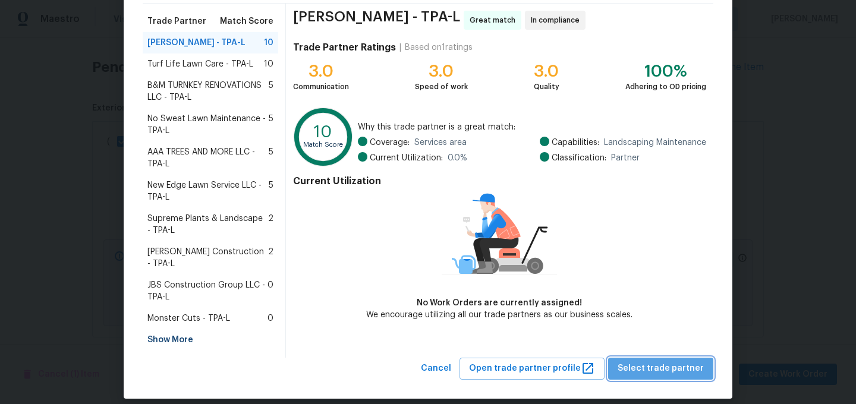
click at [670, 361] on span "Select trade partner" at bounding box center [661, 368] width 86 height 15
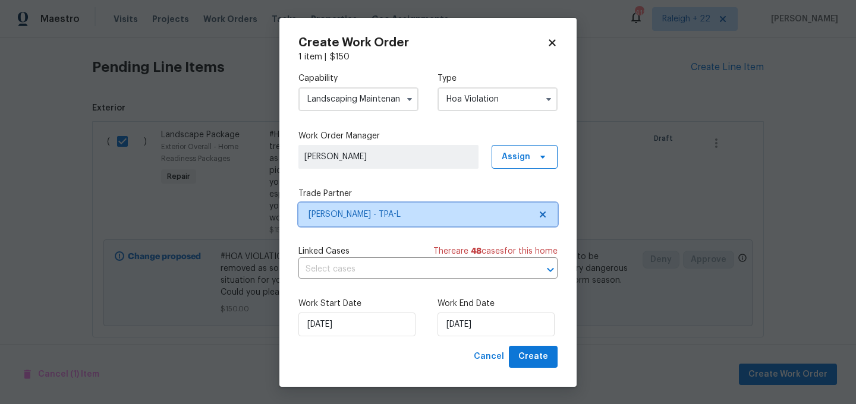
scroll to position [0, 0]
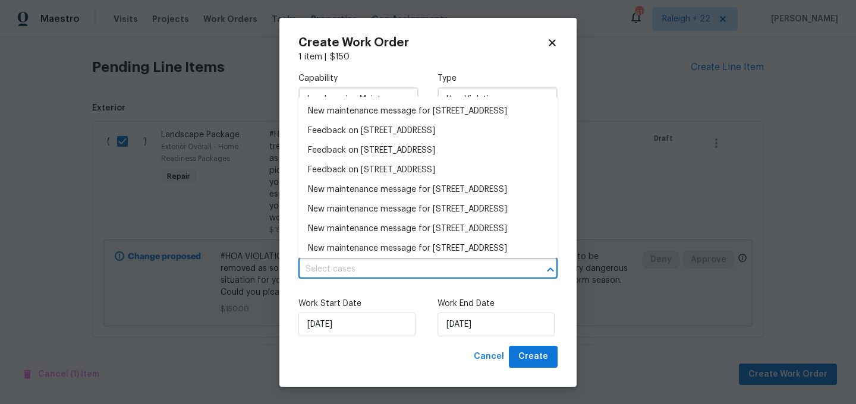
click at [386, 270] on input "text" at bounding box center [411, 269] width 226 height 18
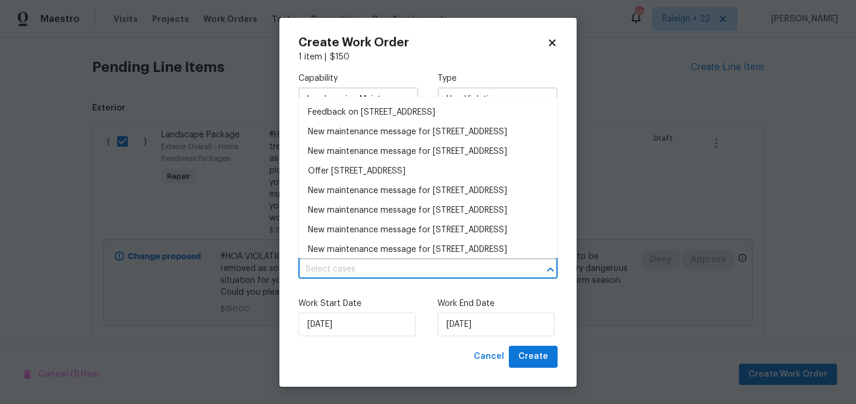
scroll to position [245, 0]
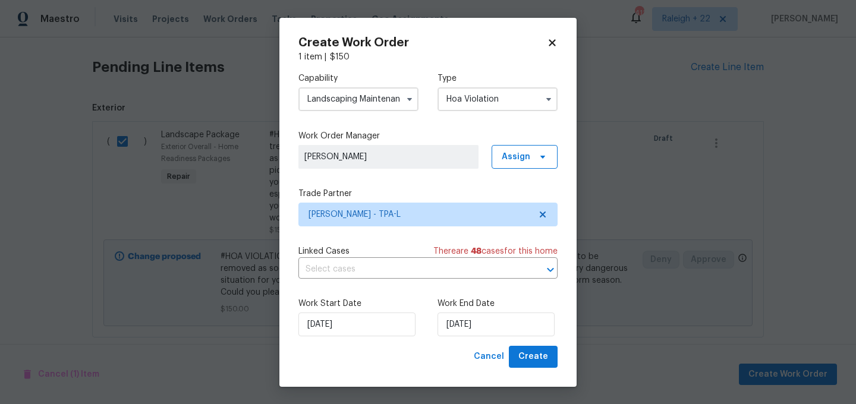
click at [408, 300] on label "Work Start Date" at bounding box center [358, 304] width 120 height 12
click at [481, 330] on input "19/08/2025" at bounding box center [495, 325] width 117 height 24
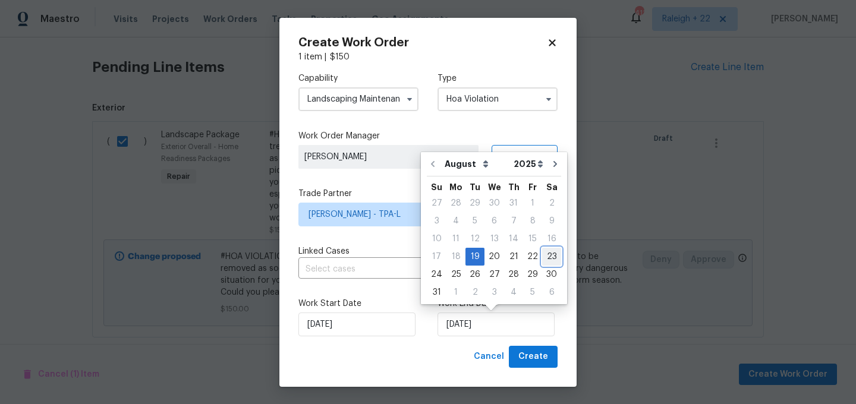
click at [542, 254] on div "23" at bounding box center [551, 256] width 19 height 17
type input "23/08/2025"
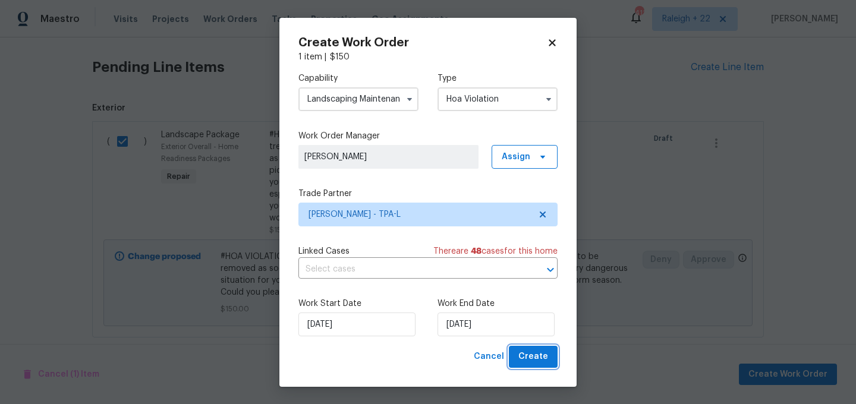
click at [543, 349] on button "Create" at bounding box center [533, 357] width 49 height 22
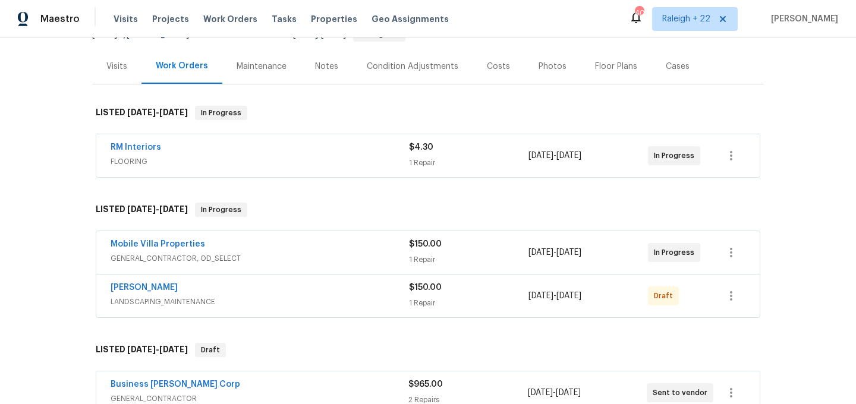
scroll to position [160, 0]
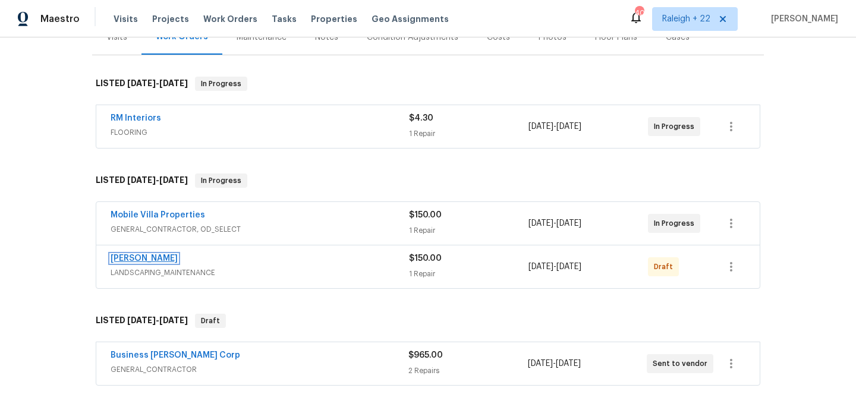
click at [145, 254] on link "Wendy Martin" at bounding box center [144, 258] width 67 height 8
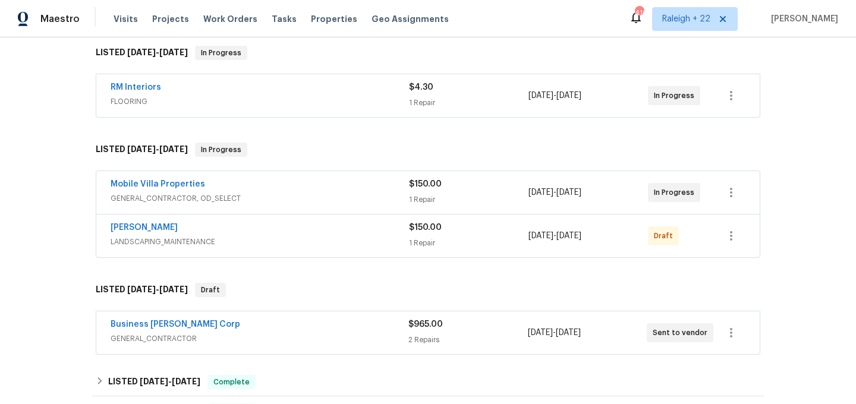
scroll to position [231, 0]
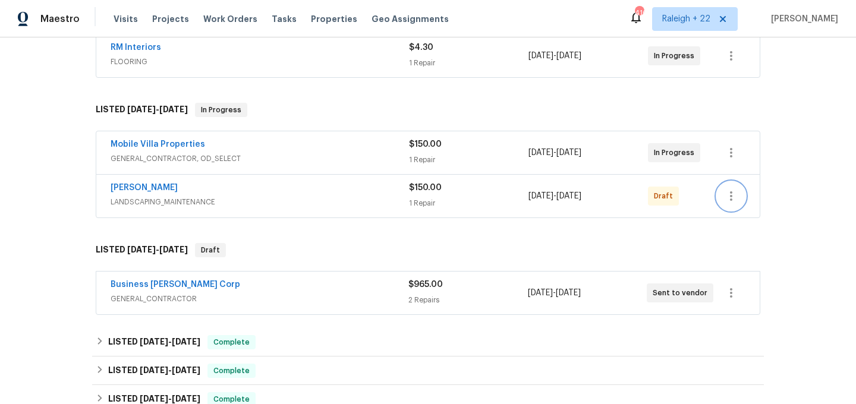
click at [721, 202] on button "button" at bounding box center [731, 196] width 29 height 29
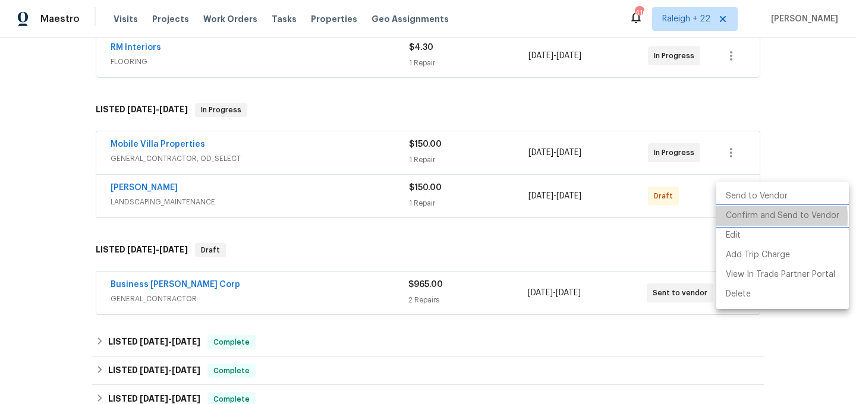
click at [739, 218] on li "Confirm and Send to Vendor" at bounding box center [782, 216] width 133 height 20
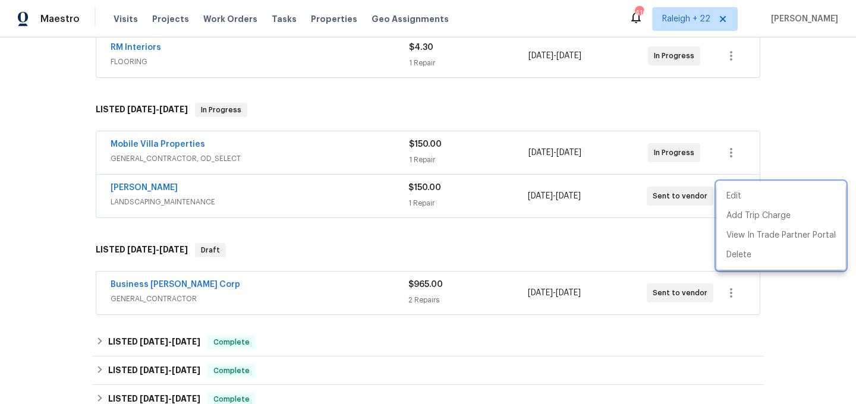
click at [149, 185] on div at bounding box center [428, 202] width 856 height 404
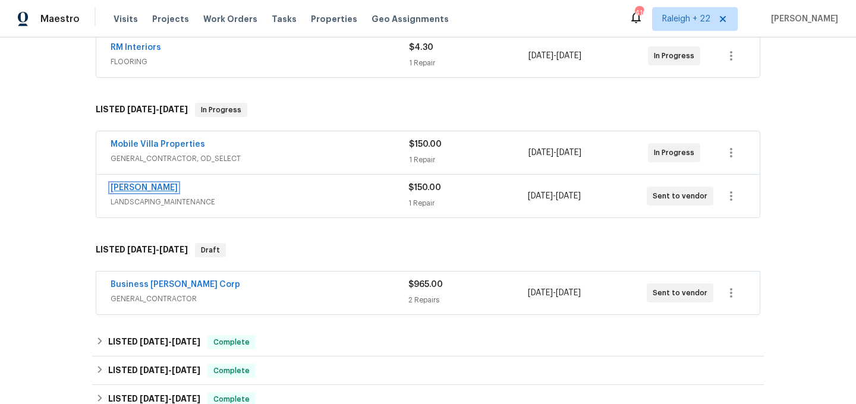
click at [152, 185] on link "[PERSON_NAME]" at bounding box center [144, 188] width 67 height 8
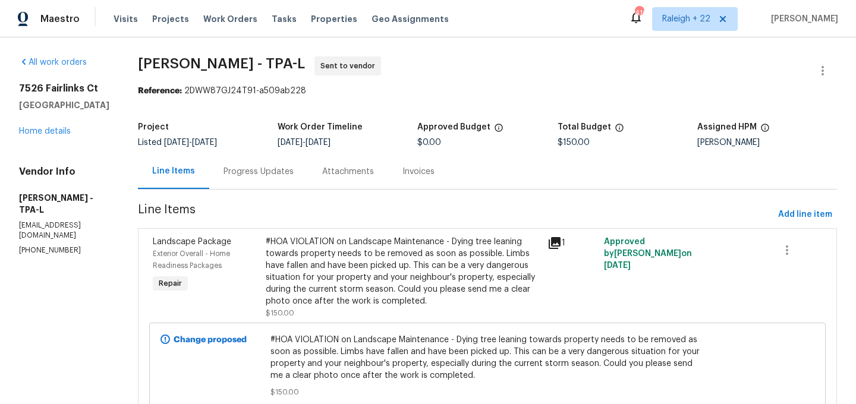
click at [198, 25] on div "Visits Projects Work Orders Tasks Properties Geo Assignments" at bounding box center [288, 19] width 349 height 24
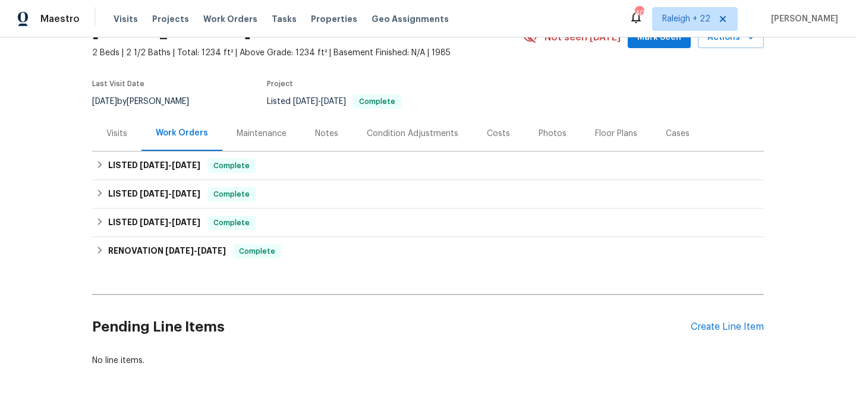
scroll to position [108, 0]
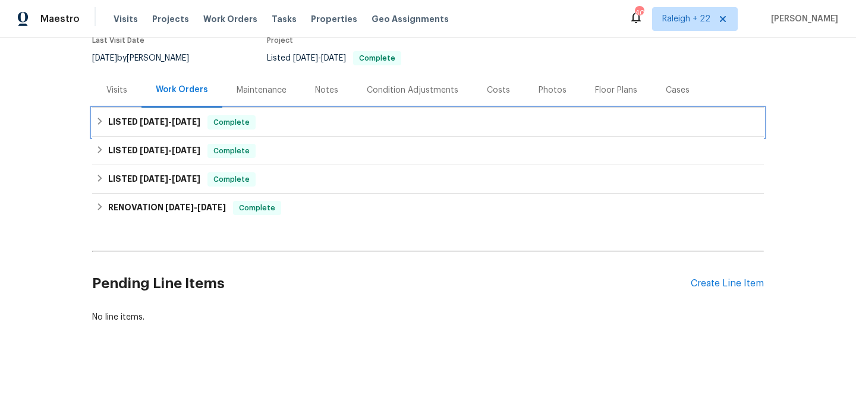
click at [100, 118] on icon at bounding box center [100, 121] width 8 height 8
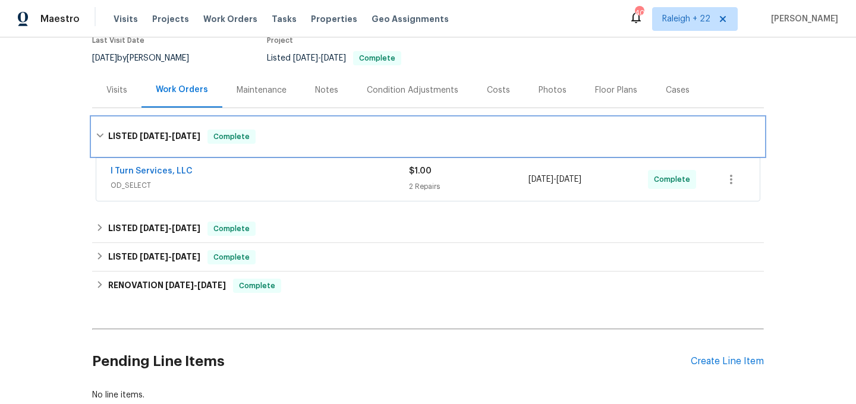
scroll to position [174, 0]
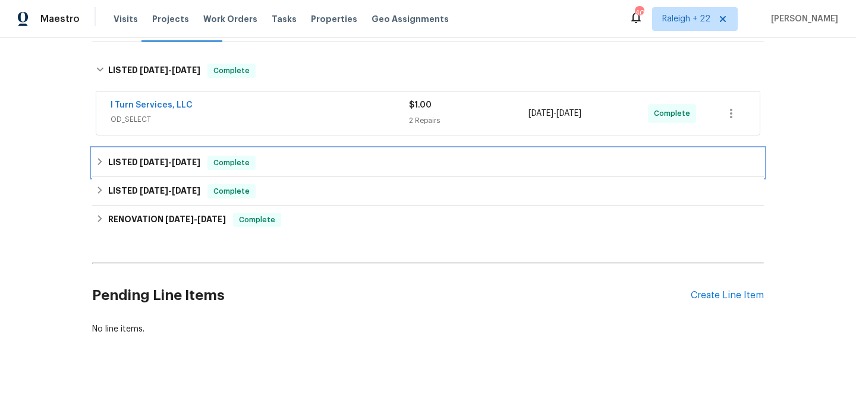
click at [99, 165] on icon at bounding box center [100, 162] width 8 height 8
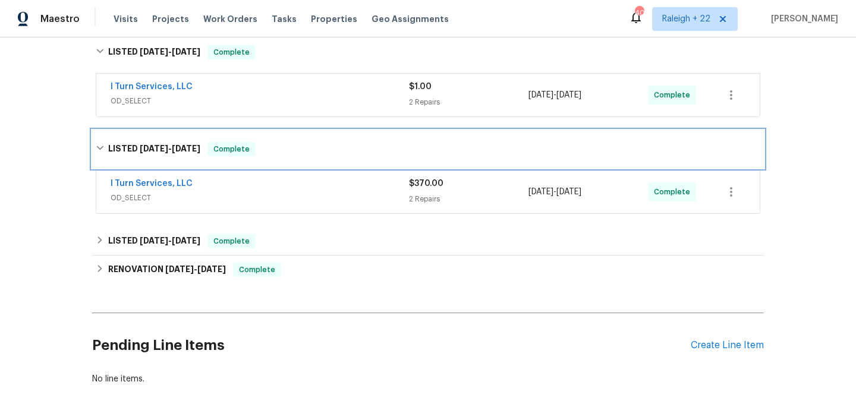
scroll to position [193, 0]
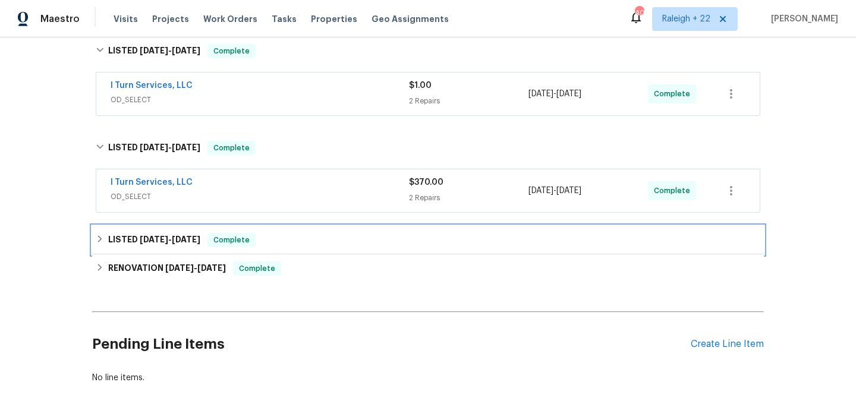
click at [100, 241] on icon at bounding box center [100, 239] width 8 height 8
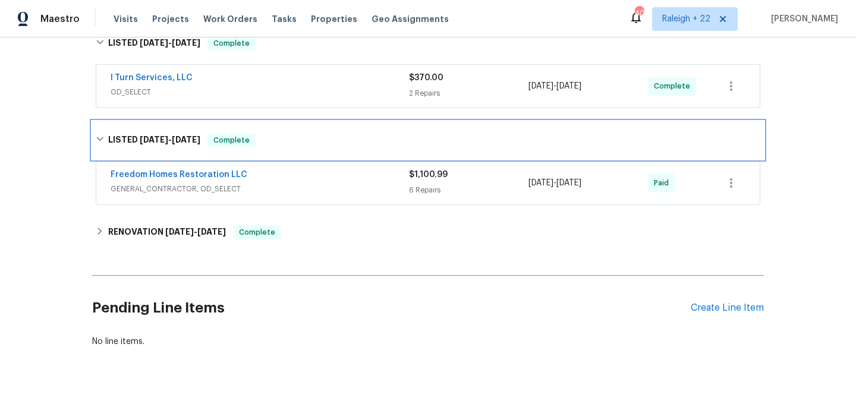
scroll to position [322, 0]
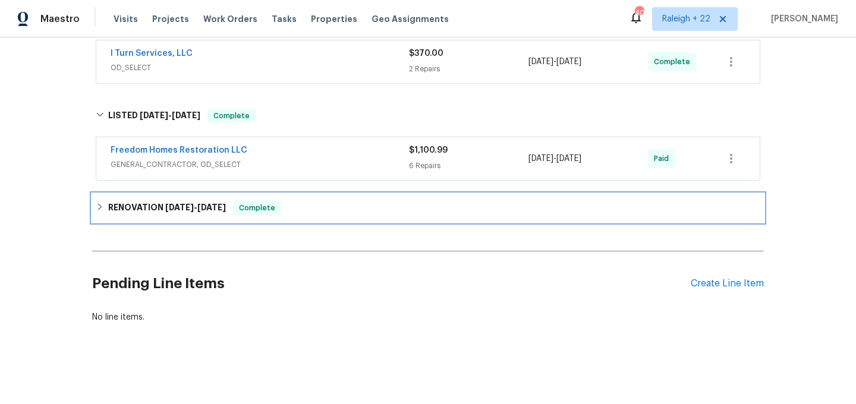
click at [99, 212] on div "RENOVATION 4/14/25 - 4/18/25 Complete" at bounding box center [428, 208] width 664 height 14
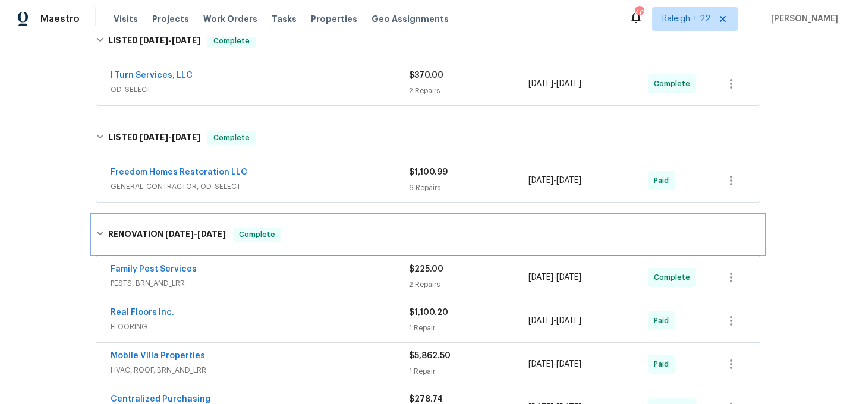
scroll to position [173, 0]
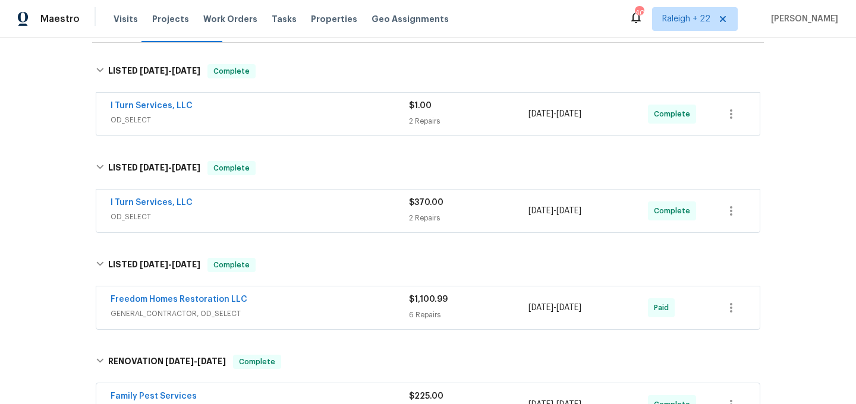
click at [141, 124] on span "OD_SELECT" at bounding box center [260, 120] width 298 height 12
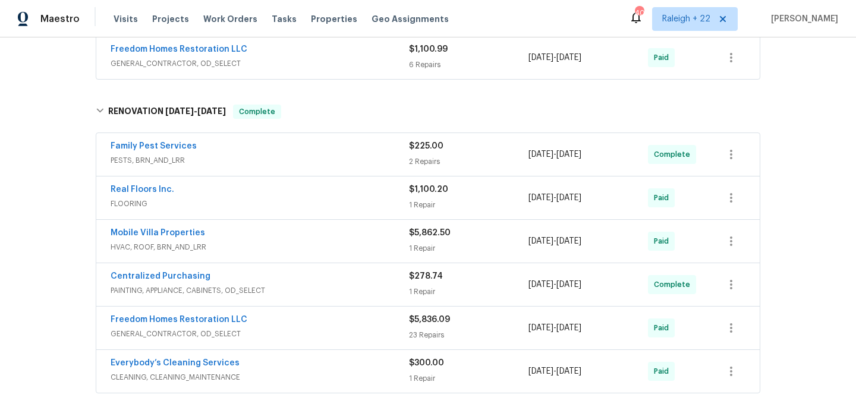
scroll to position [974, 0]
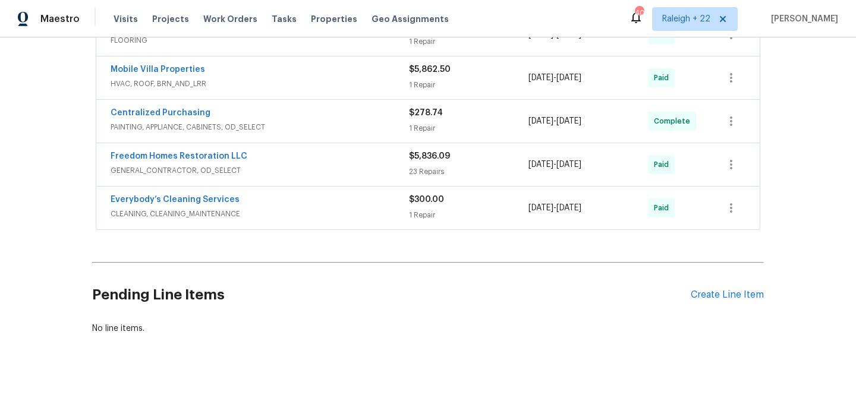
click at [738, 290] on div "Pending Line Items Create Line Item" at bounding box center [428, 294] width 672 height 55
click at [737, 289] on div "Create Line Item" at bounding box center [727, 294] width 73 height 11
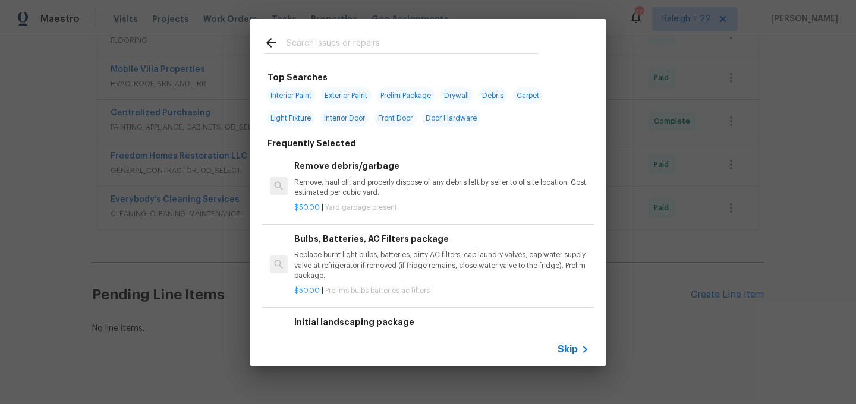
click at [562, 345] on span "Skip" at bounding box center [568, 350] width 20 height 12
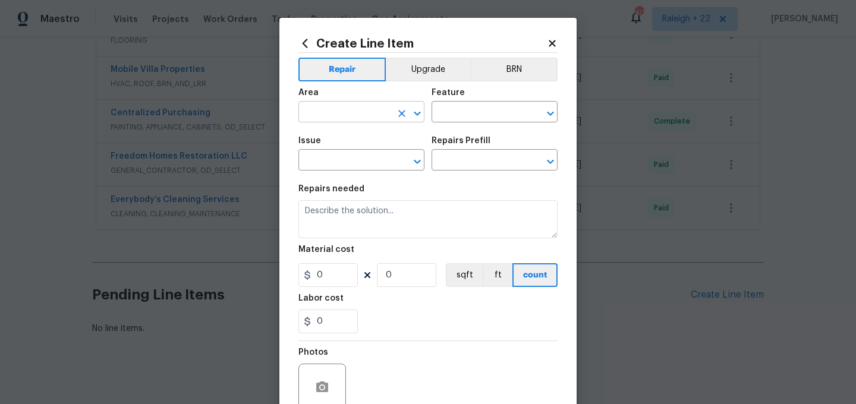
click at [359, 108] on input "text" at bounding box center [344, 113] width 93 height 18
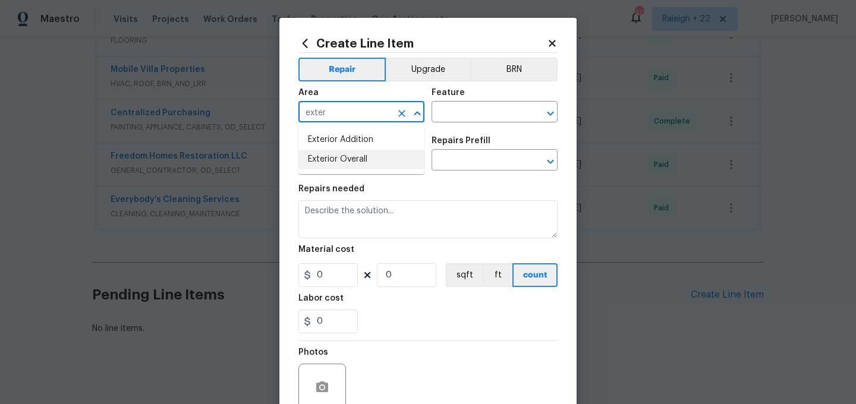
click at [349, 156] on li "Exterior Overall" at bounding box center [361, 160] width 126 height 20
type input "Exterior Overall"
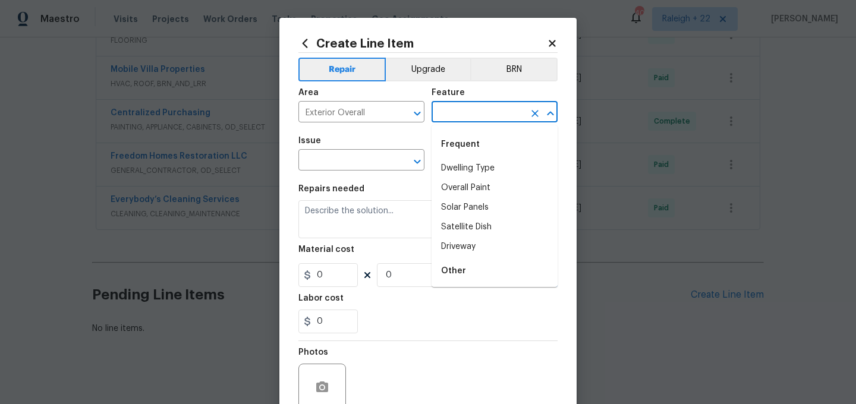
click at [474, 114] on input "text" at bounding box center [478, 113] width 93 height 18
click at [487, 111] on input "exter" at bounding box center [478, 113] width 93 height 18
type input "e"
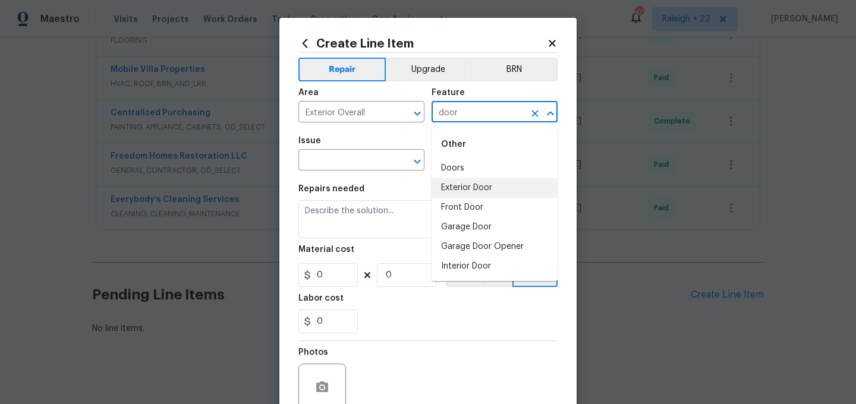
click at [460, 188] on li "Exterior Door" at bounding box center [495, 188] width 126 height 20
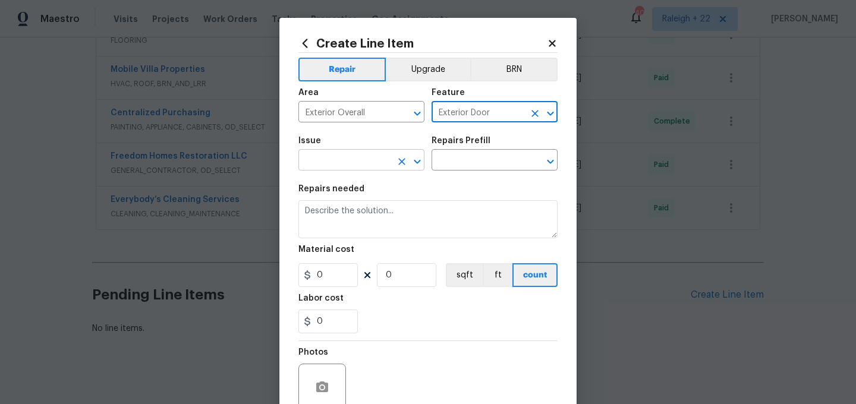
type input "Exterior Door"
click at [354, 159] on input "text" at bounding box center [344, 161] width 93 height 18
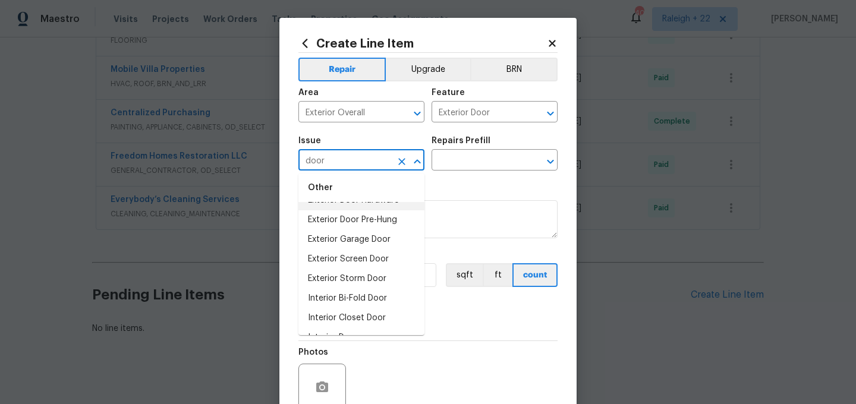
scroll to position [39, 0]
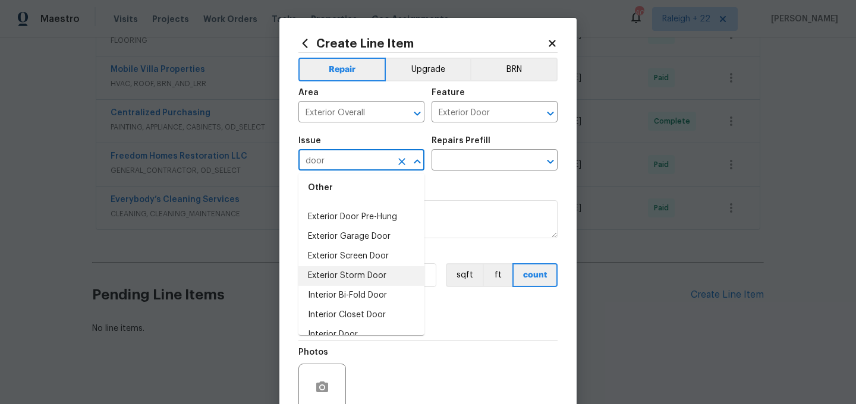
click at [367, 278] on li "Exterior Storm Door" at bounding box center [361, 276] width 126 height 20
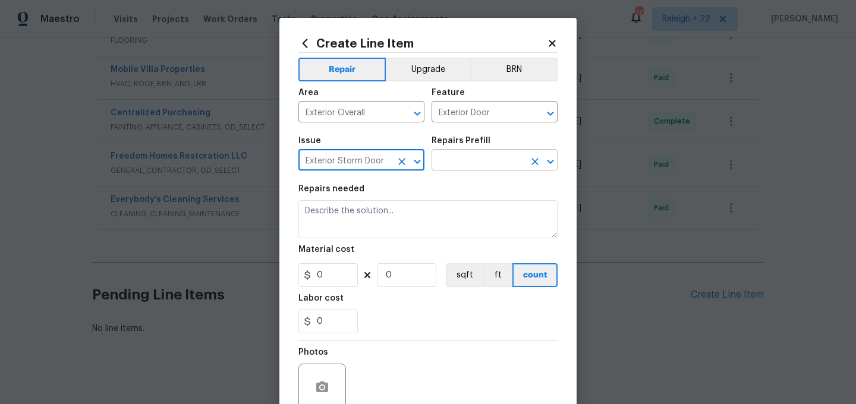
type input "Exterior Storm Door"
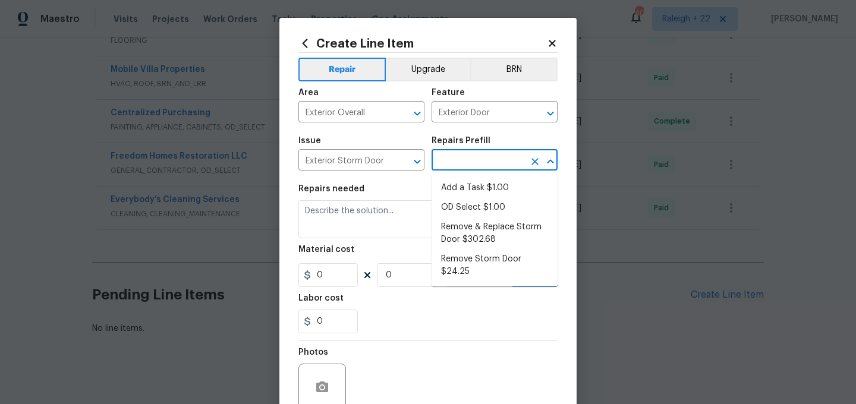
click at [459, 164] on input "text" at bounding box center [478, 161] width 93 height 18
click at [457, 182] on li "Add a Task $1.00" at bounding box center [495, 188] width 126 height 20
type input "Interior Door"
type input "Add a Task $1.00"
type textarea "HPM to detail"
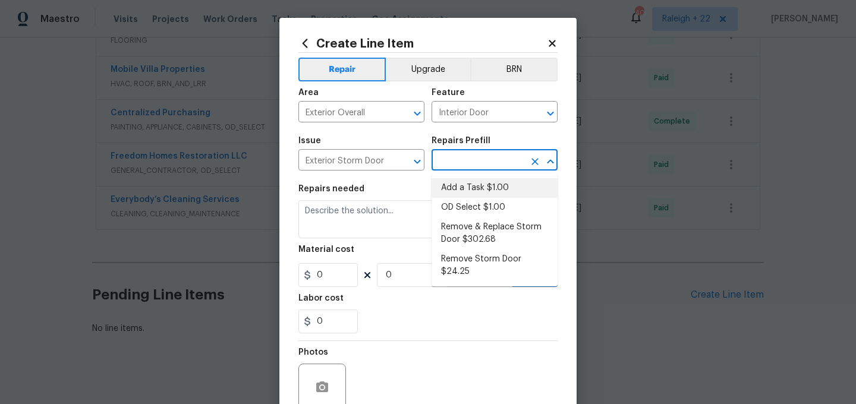
type input "1"
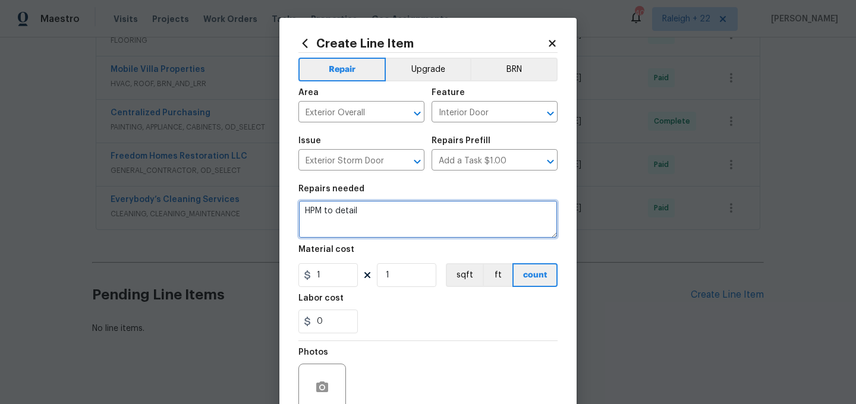
drag, startPoint x: 306, startPoint y: 210, endPoint x: 450, endPoint y: 215, distance: 144.5
click at [450, 215] on textarea "HPM to detail" at bounding box center [427, 219] width 259 height 38
click at [396, 215] on textarea "HOA VIOLATION on" at bounding box center [427, 219] width 259 height 38
paste textarea "9 lite and painted white for the entrance door"
click at [383, 215] on textarea "HOA VIOLATION on 9 lite and painted white for the entrance door" at bounding box center [427, 219] width 259 height 38
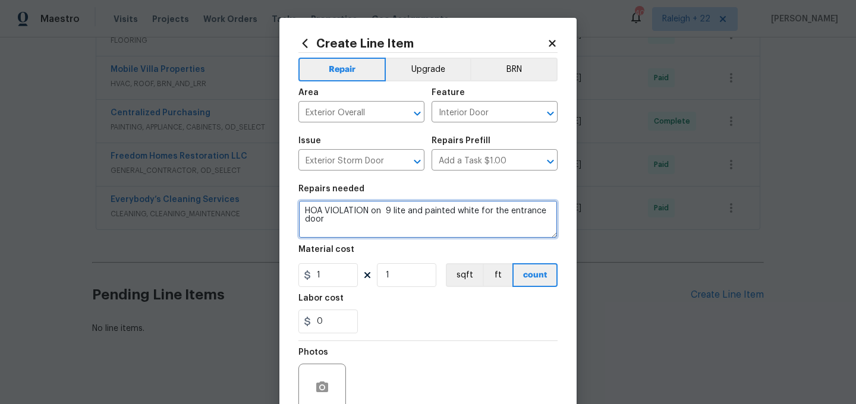
paste textarea "Front indoor installed is not approved and exterior storage closet door is not …"
drag, startPoint x: 432, startPoint y: 213, endPoint x: 478, endPoint y: 222, distance: 47.7
click at [478, 222] on textarea "HOA VIOLATION on Front indoor installed is not approved and exterior storage cl…" at bounding box center [427, 219] width 259 height 38
drag, startPoint x: 303, startPoint y: 223, endPoint x: 376, endPoint y: 226, distance: 72.6
click at [376, 226] on textarea "HOA VIOLATION on the Front indoor 9 lite and painted white for the entrance door" at bounding box center [427, 219] width 259 height 38
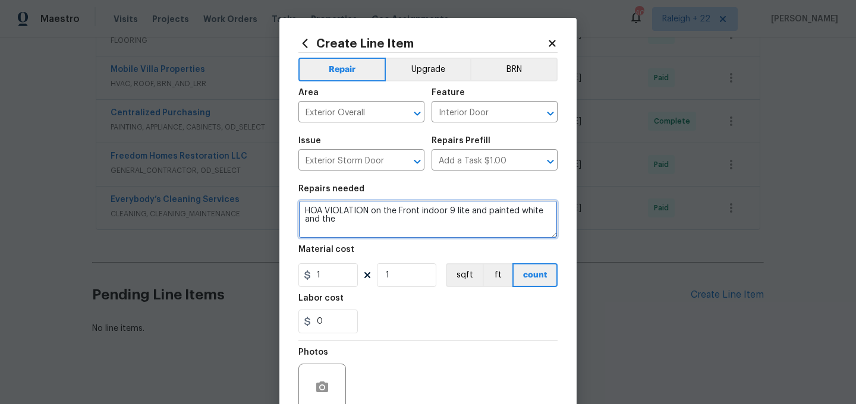
click at [371, 226] on textarea "HOA VIOLATION on the Front indoor 9 lite and painted white and the" at bounding box center [427, 219] width 259 height 38
paste textarea "exterior storage closet door"
drag, startPoint x: 336, startPoint y: 221, endPoint x: 489, endPoint y: 226, distance: 152.8
click at [489, 226] on textarea "HOA VIOLATION on the Front indoor 9 lite and painted white and the exterior sto…" at bounding box center [427, 219] width 259 height 38
paste textarea "The storage room door has to be a white flat panel door."
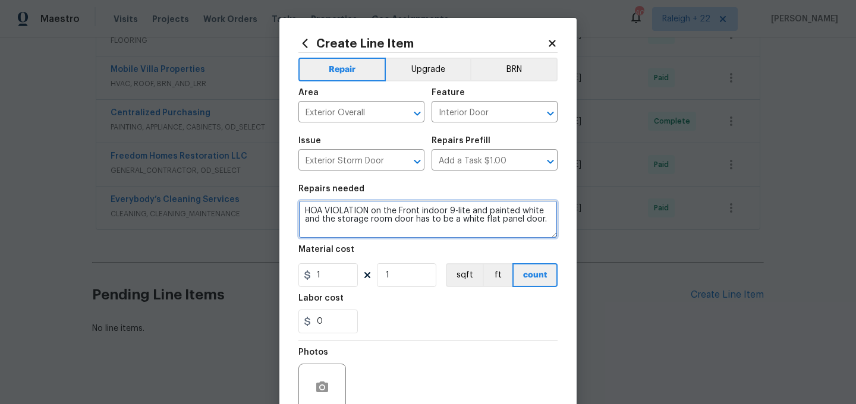
click at [445, 210] on textarea "HOA VIOLATION on the Front indoor 9-lite and painted white and the storage room…" at bounding box center [427, 219] width 259 height 38
click at [367, 229] on textarea "HOA VIOLATION on the Front indoor should be 9-lite and painted white and the st…" at bounding box center [427, 219] width 259 height 38
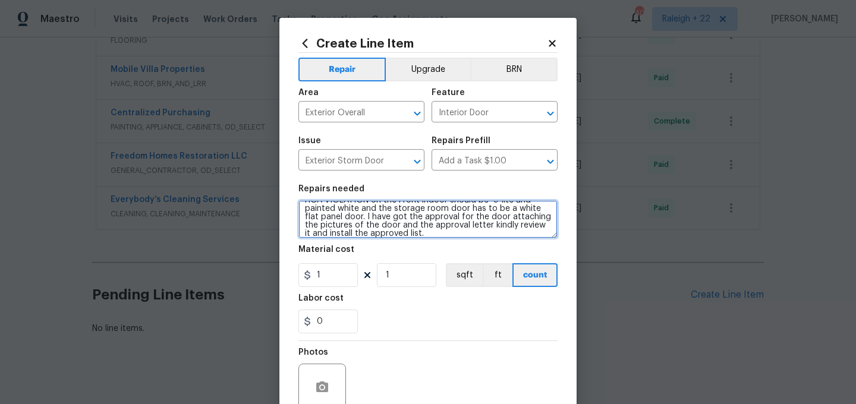
scroll to position [0, 0]
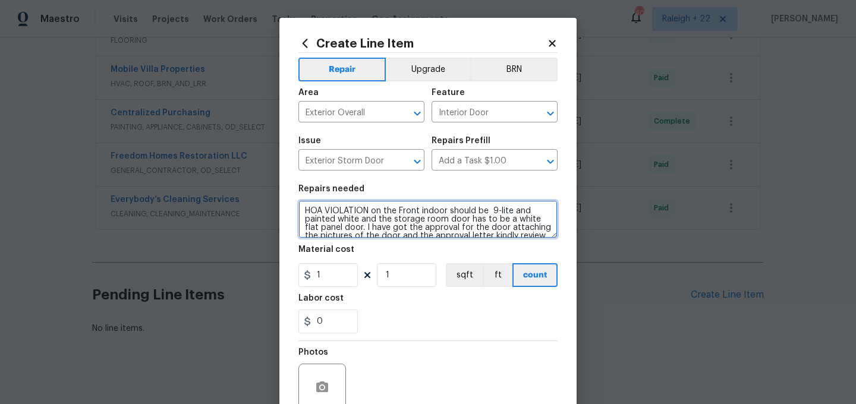
click at [398, 210] on textarea "HOA VIOLATION on the Front indoor should be 9-lite and painted white and the st…" at bounding box center [427, 219] width 259 height 38
click at [377, 222] on textarea "HOA VIOLATION on the 1.Front indoor should be 9-lite and painted white and the …" at bounding box center [427, 219] width 259 height 38
click at [390, 218] on textarea "HOA VIOLATION on the 1.Front indoor should be 9-lite and painted white and 2. t…" at bounding box center [427, 219] width 259 height 38
click at [388, 221] on textarea "HOA VIOLATION on the 1.Front indoor should be 9-lite and painted white and 2. t…" at bounding box center [427, 219] width 259 height 38
click at [360, 216] on textarea "HOA VIOLATION on the 1.Front indoor should be 9-lite and painted white and 2. T…" at bounding box center [427, 219] width 259 height 38
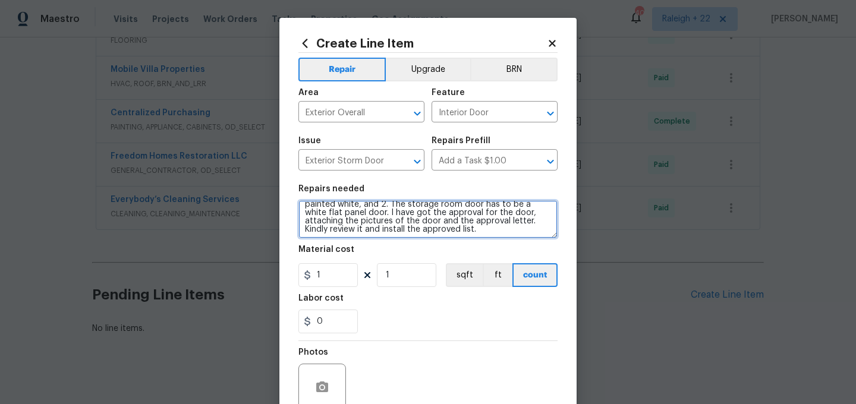
scroll to position [17, 0]
type textarea "HOA VIOLATION on the 1. Front indoor should be 9-lite and painted white, and 2.…"
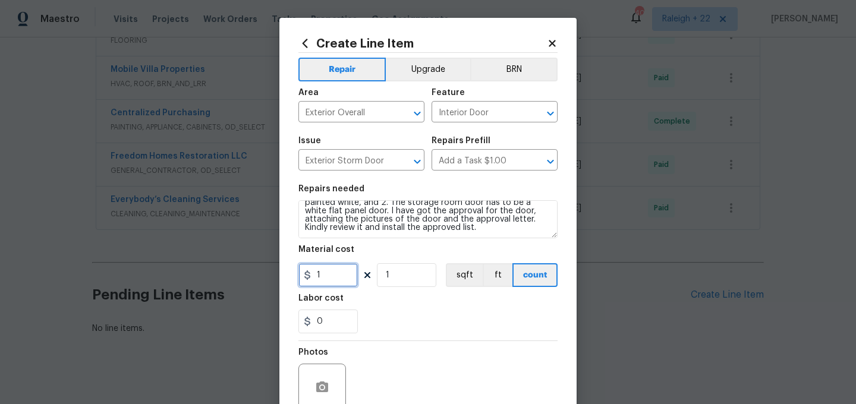
click at [320, 270] on input "1" at bounding box center [327, 275] width 59 height 24
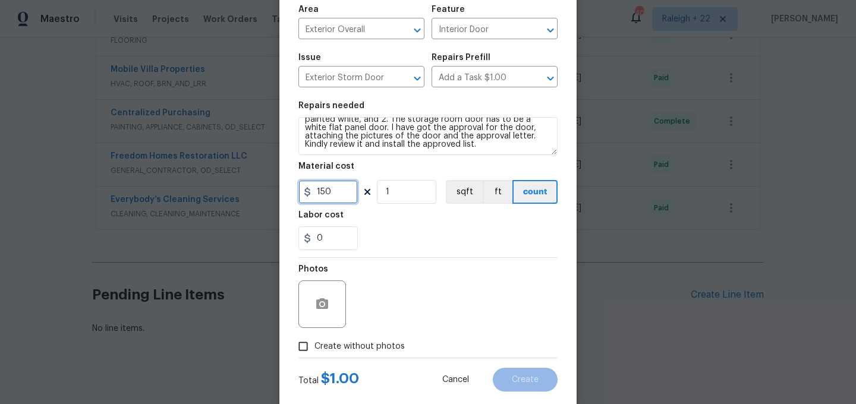
scroll to position [81, 0]
type input "150"
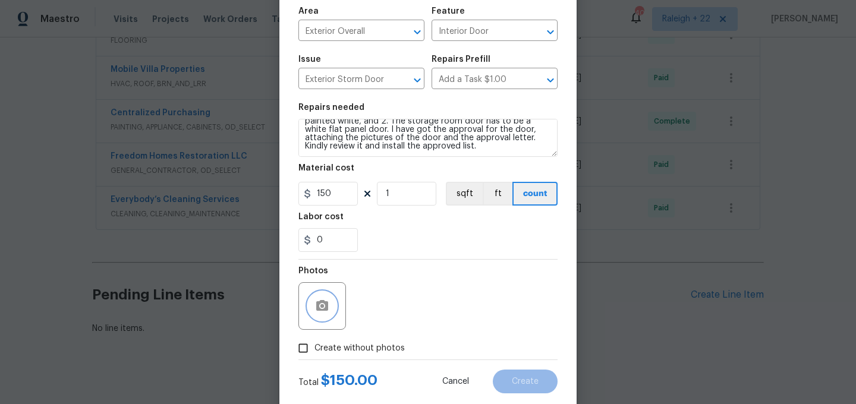
click at [325, 307] on icon "button" at bounding box center [322, 305] width 12 height 11
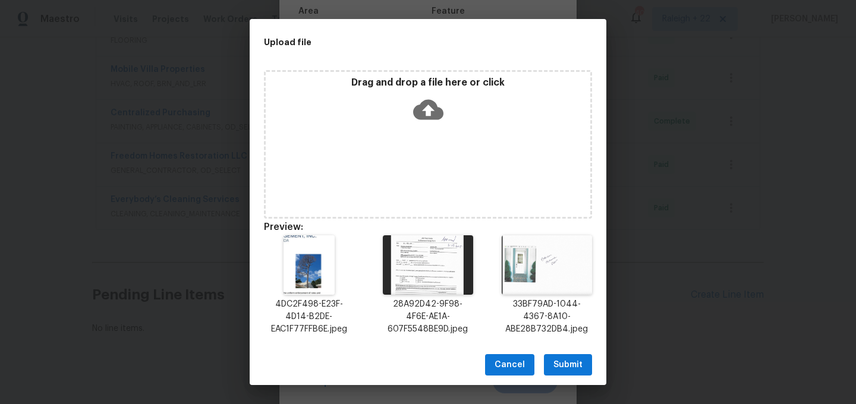
click at [560, 360] on span "Submit" at bounding box center [567, 365] width 29 height 15
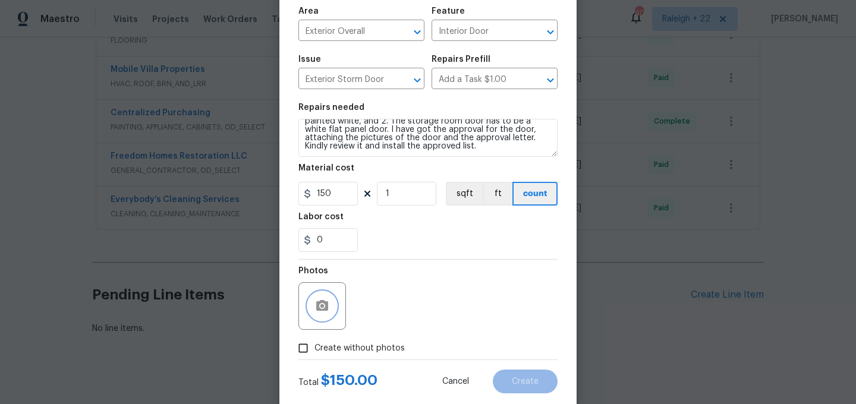
scroll to position [108, 0]
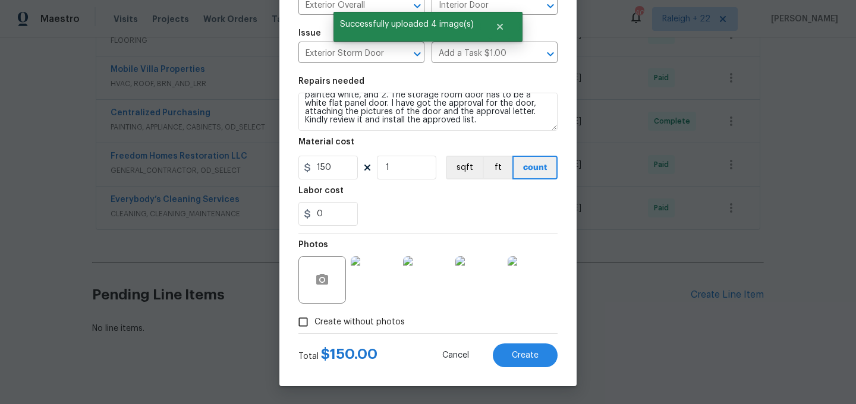
click at [377, 290] on img at bounding box center [375, 280] width 48 height 48
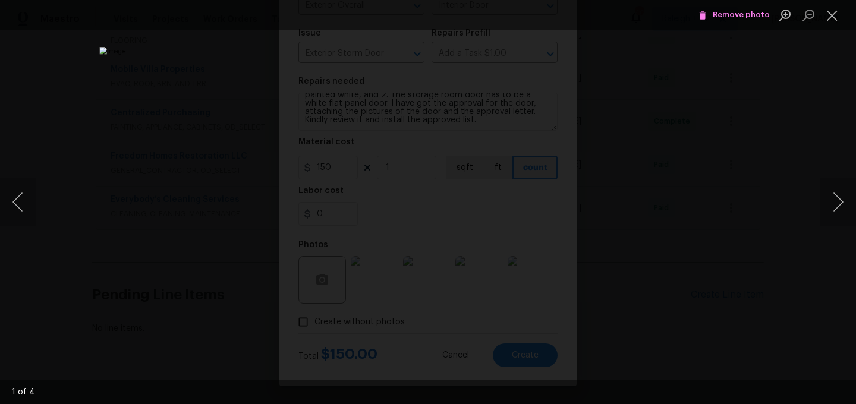
click at [722, 16] on span "Remove photo" at bounding box center [733, 15] width 71 height 14
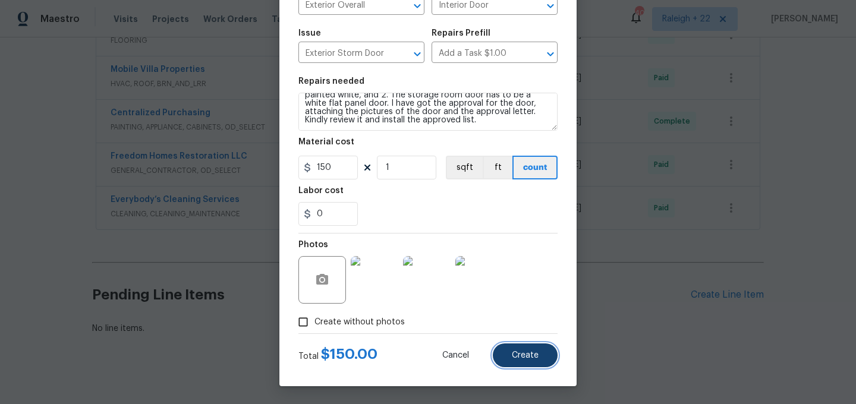
click at [527, 355] on span "Create" at bounding box center [525, 355] width 27 height 9
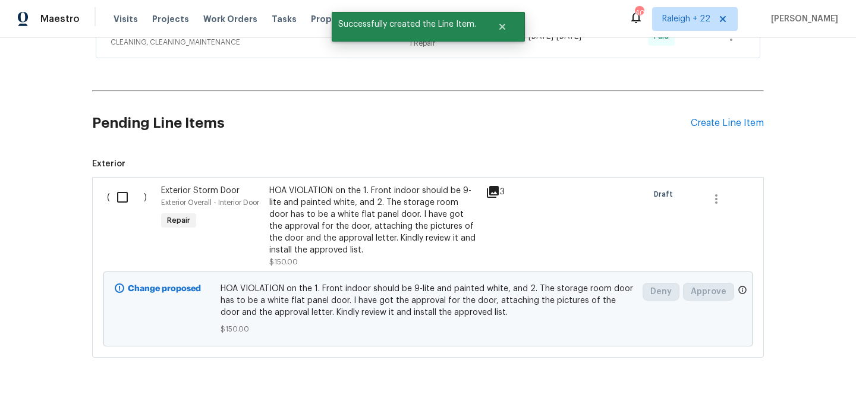
scroll to position [1169, 0]
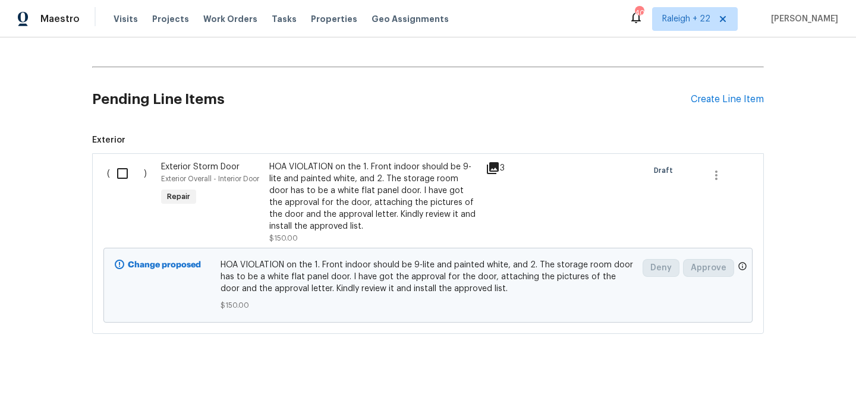
click at [121, 166] on input "checkbox" at bounding box center [127, 173] width 34 height 25
click at [798, 377] on span "Create Work Order" at bounding box center [787, 374] width 79 height 15
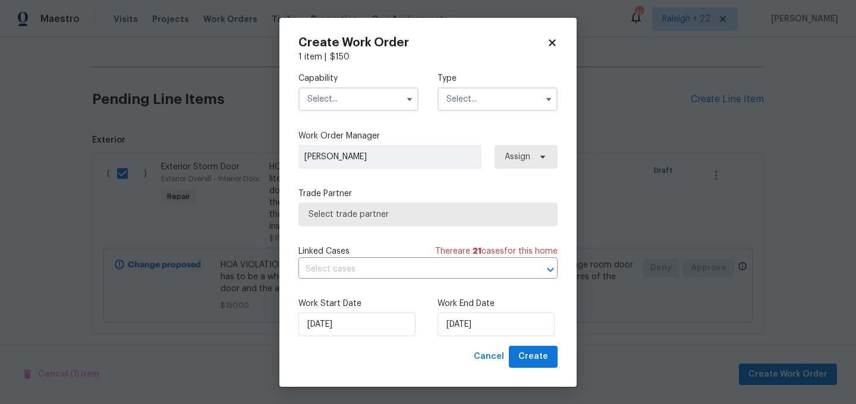
click at [323, 98] on input "text" at bounding box center [358, 99] width 120 height 24
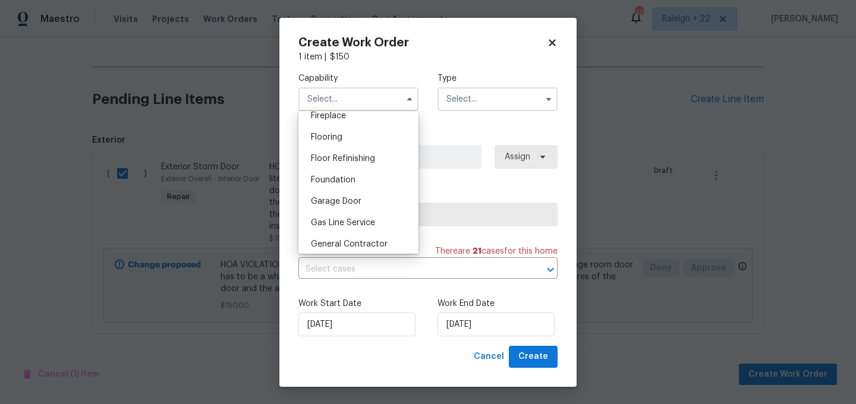
scroll to position [456, 0]
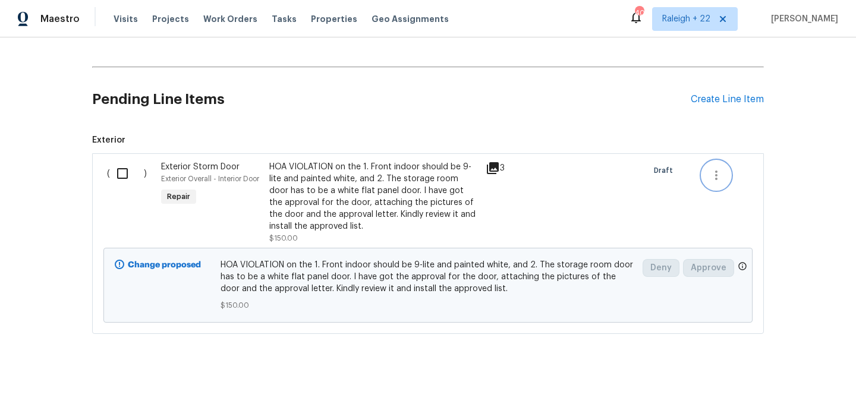
click at [723, 166] on button "button" at bounding box center [716, 175] width 29 height 29
click at [648, 212] on div at bounding box center [428, 202] width 856 height 404
click at [123, 162] on input "checkbox" at bounding box center [127, 173] width 34 height 25
checkbox input "true"
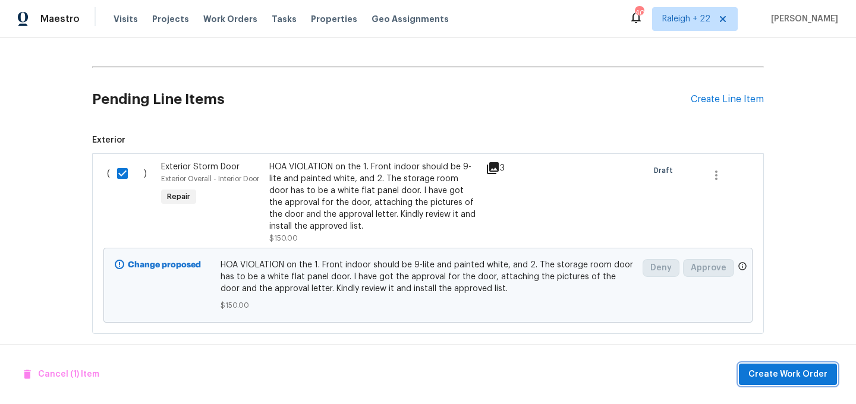
click at [766, 368] on span "Create Work Order" at bounding box center [787, 374] width 79 height 15
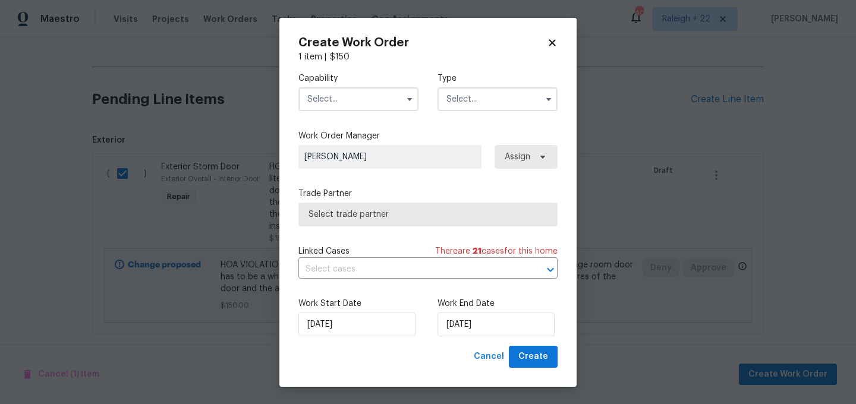
click at [361, 105] on input "text" at bounding box center [358, 99] width 120 height 24
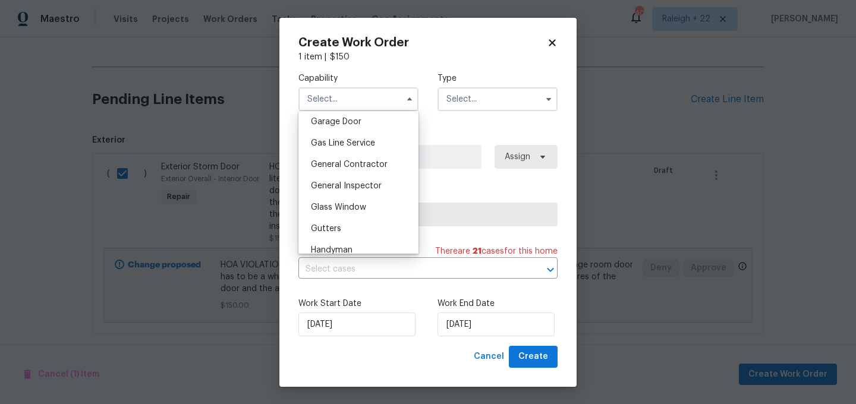
scroll to position [528, 0]
click at [364, 169] on span "General Contractor" at bounding box center [349, 165] width 77 height 8
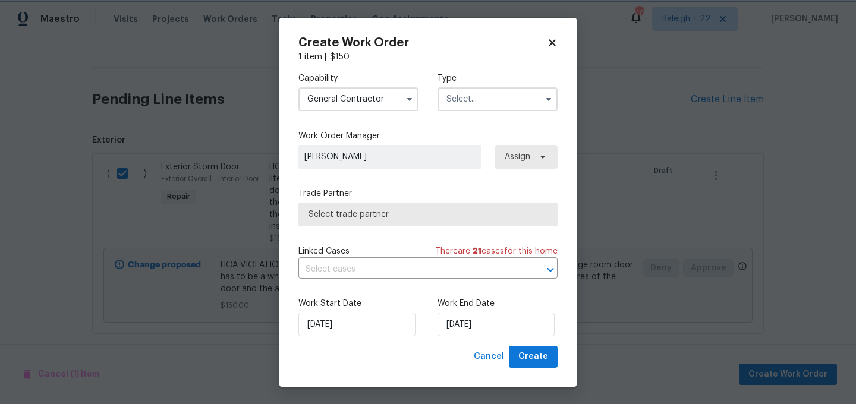
type input "General Contractor"
click at [471, 97] on input "text" at bounding box center [497, 99] width 120 height 24
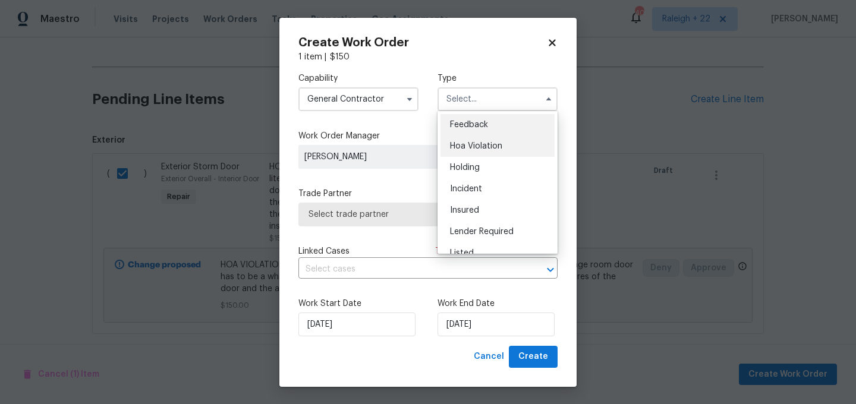
click at [468, 153] on div "Hoa Violation" at bounding box center [497, 146] width 114 height 21
type input "Hoa Violation"
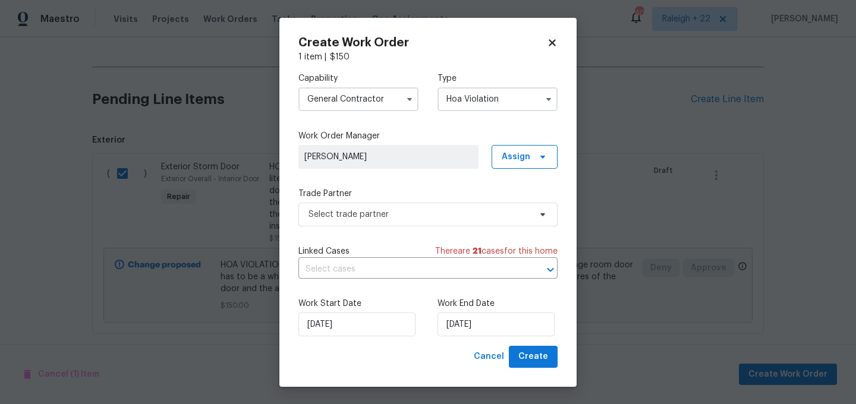
click at [389, 227] on div "Capability General Contractor Type Hoa Violation Work Order Manager Sheeba Rani…" at bounding box center [427, 204] width 259 height 283
click at [396, 219] on span "Select trade partner" at bounding box center [419, 215] width 222 height 12
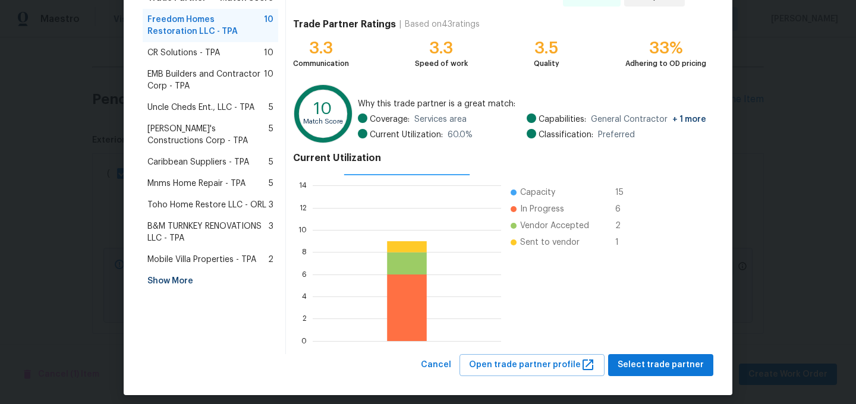
scroll to position [120, 0]
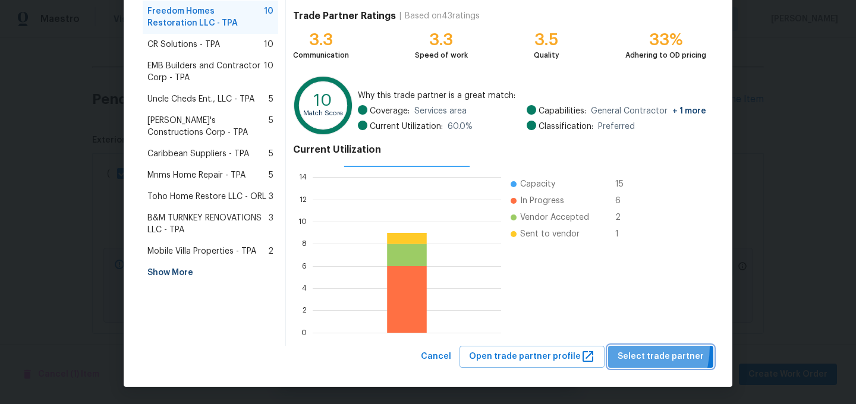
click at [619, 346] on button "Select trade partner" at bounding box center [660, 357] width 105 height 22
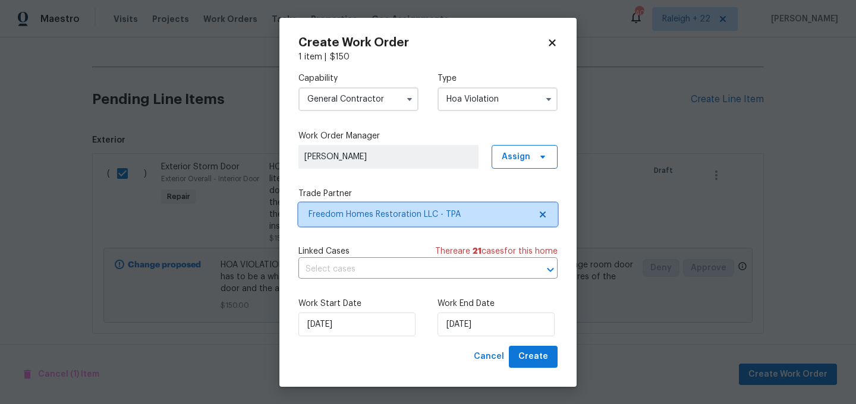
scroll to position [0, 0]
click at [404, 267] on input "text" at bounding box center [411, 269] width 226 height 18
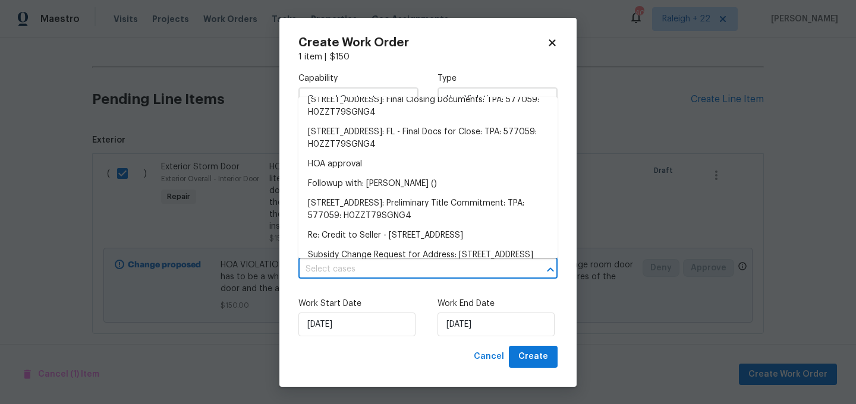
scroll to position [290, 0]
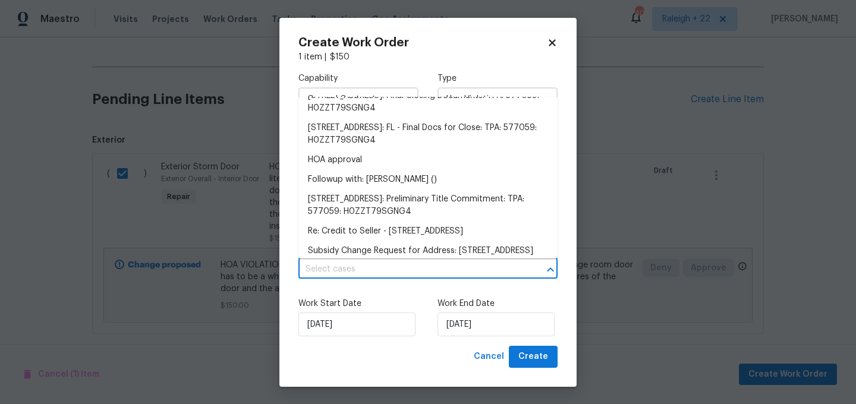
click at [421, 47] on li "[LISTED] HOA Violations for 6902 Lakeview Ct, Tampa, FL 33634" at bounding box center [427, 37] width 259 height 20
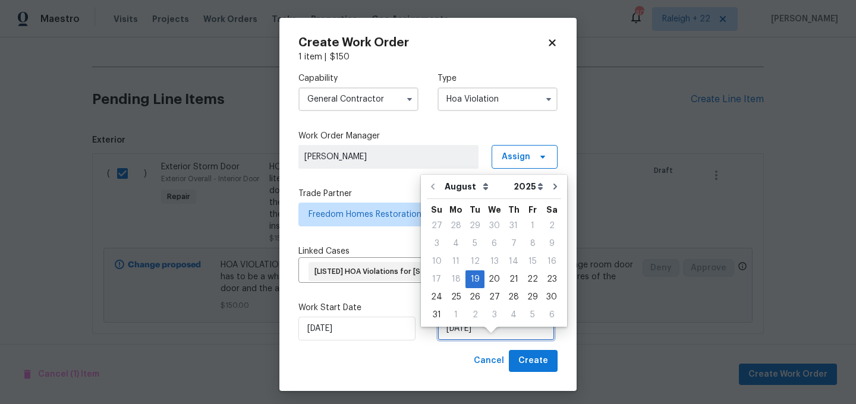
click at [505, 341] on input "19/08/2025" at bounding box center [495, 329] width 117 height 24
click at [525, 279] on div "22" at bounding box center [532, 279] width 19 height 17
type input "22/08/2025"
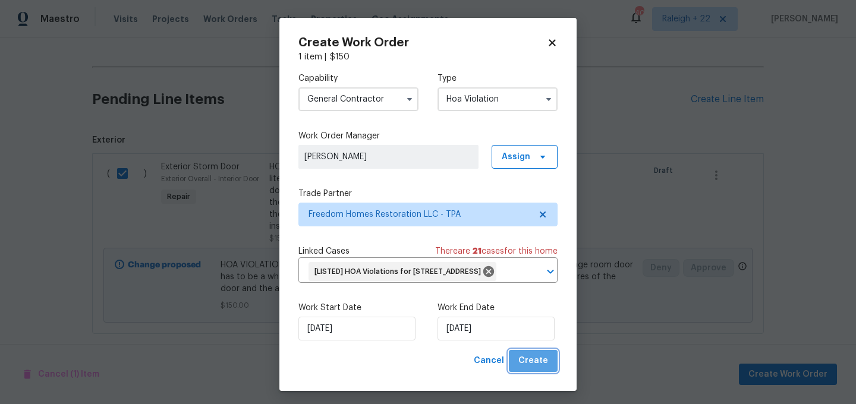
click at [535, 369] on span "Create" at bounding box center [533, 361] width 30 height 15
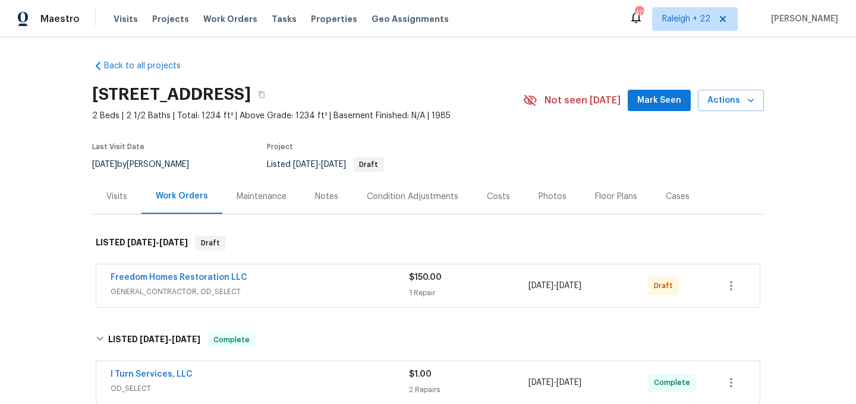
scroll to position [4, 0]
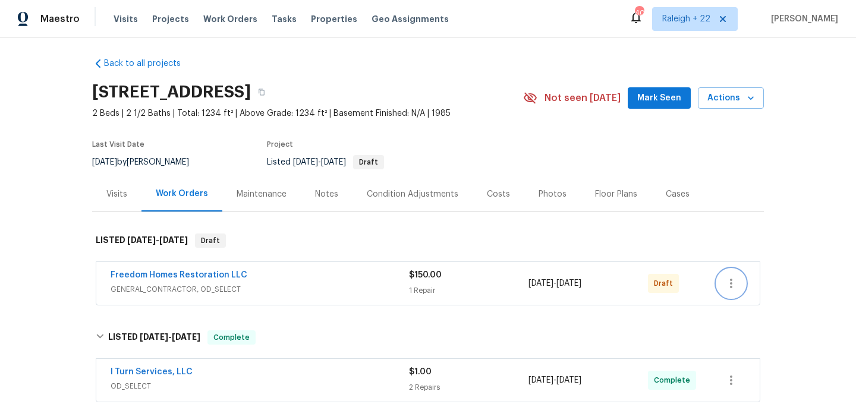
click at [733, 287] on icon "button" at bounding box center [731, 283] width 14 height 14
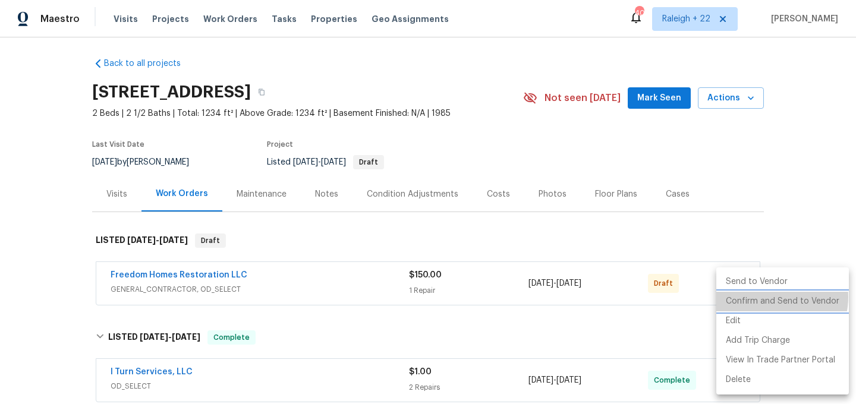
click at [767, 297] on li "Confirm and Send to Vendor" at bounding box center [782, 302] width 133 height 20
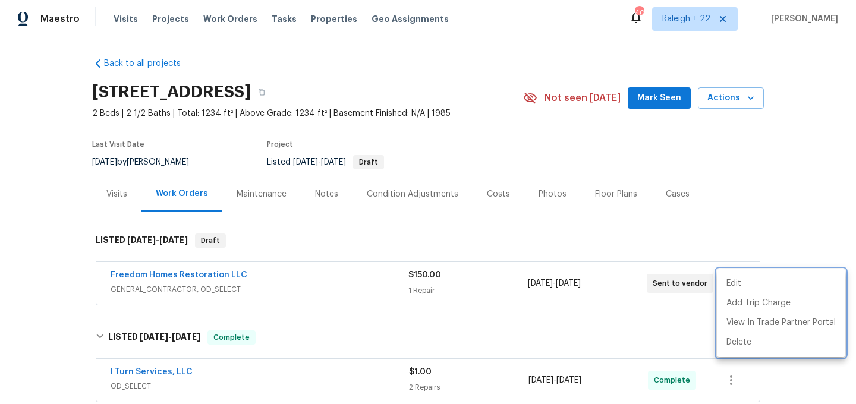
click at [194, 272] on div at bounding box center [428, 202] width 856 height 404
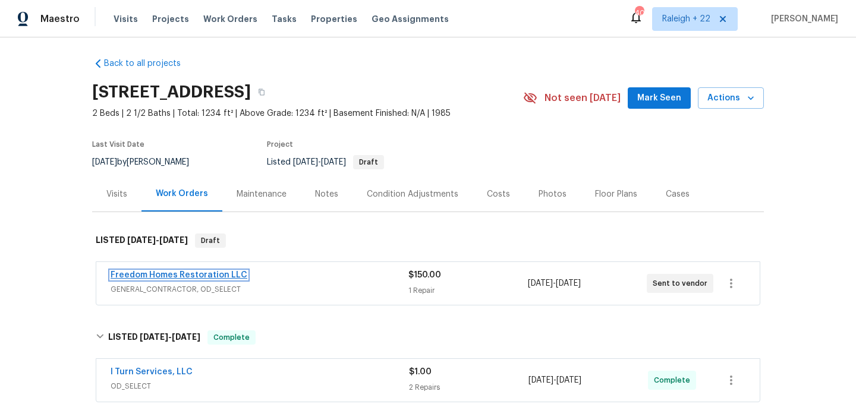
click at [203, 274] on link "Freedom Homes Restoration LLC" at bounding box center [179, 275] width 137 height 8
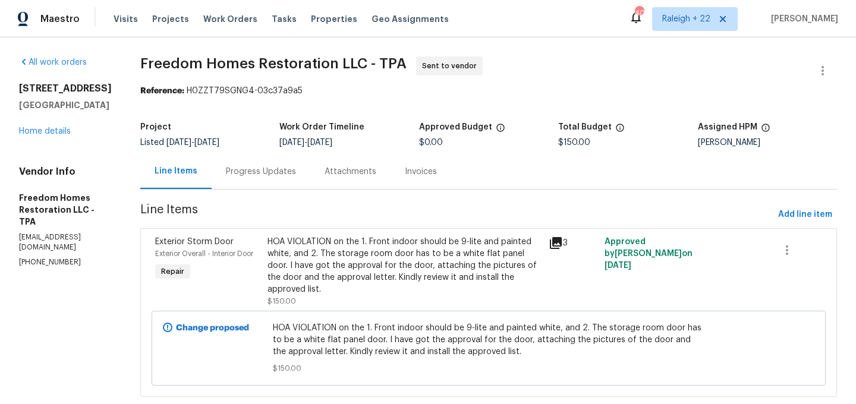
click at [233, 32] on div "Maestro Visits Projects Work Orders Tasks Properties Geo Assignments 406 Raleig…" at bounding box center [428, 18] width 856 height 37
click at [353, 177] on div "Attachments" at bounding box center [351, 172] width 52 height 12
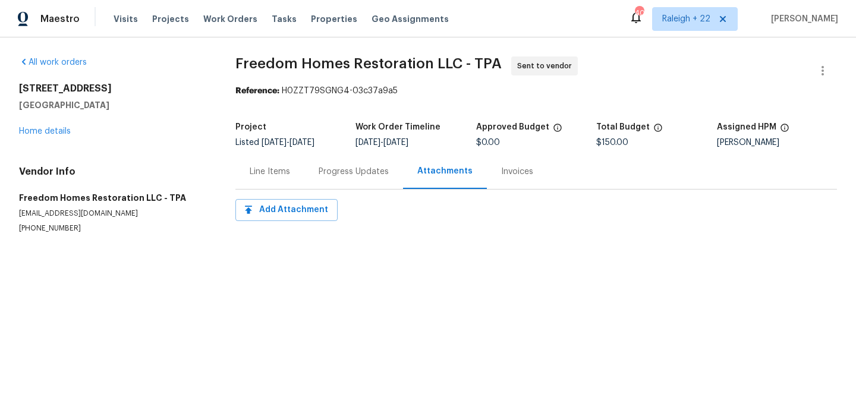
click at [282, 166] on div "Line Items" at bounding box center [270, 172] width 40 height 12
